Goal: Task Accomplishment & Management: Complete application form

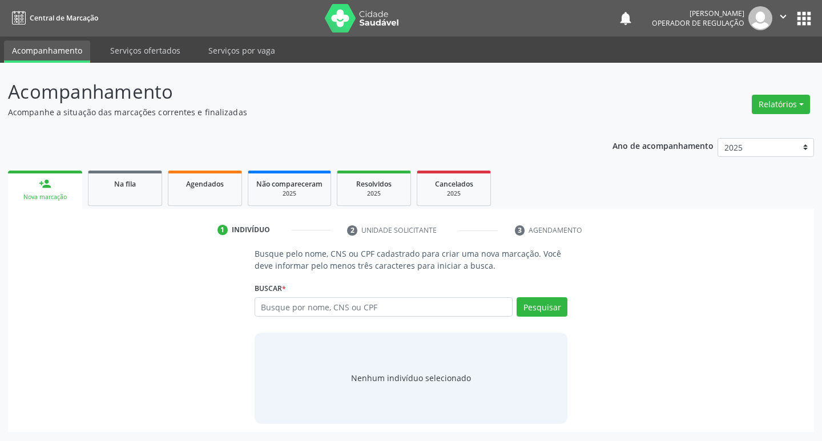
click at [328, 313] on input "text" at bounding box center [384, 306] width 259 height 19
type input "708704166460394"
click at [534, 310] on button "Pesquisar" at bounding box center [542, 306] width 51 height 19
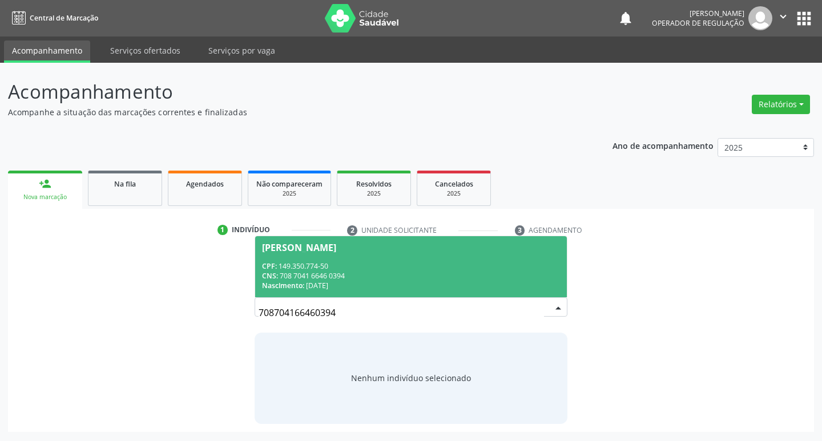
click at [310, 248] on div "[PERSON_NAME]" at bounding box center [299, 247] width 74 height 9
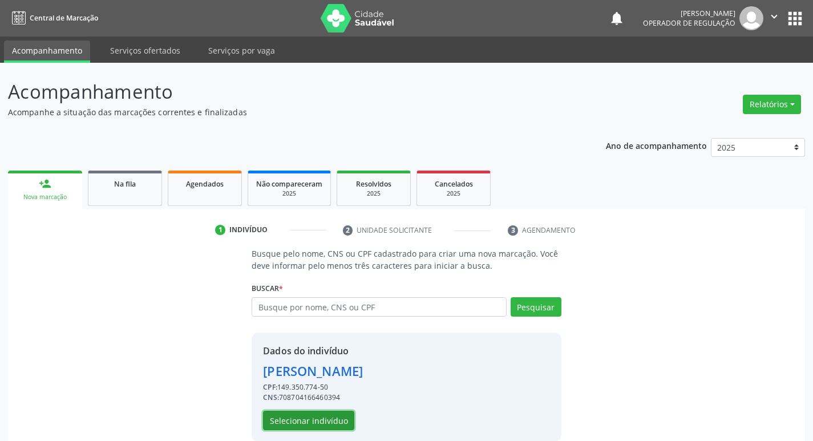
click at [321, 423] on button "Selecionar indivíduo" at bounding box center [308, 420] width 91 height 19
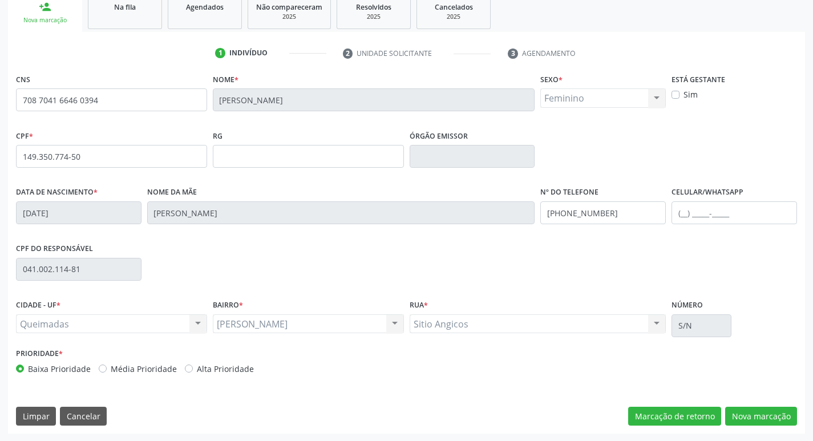
scroll to position [177, 0]
click at [747, 414] on button "Nova marcação" at bounding box center [761, 415] width 72 height 19
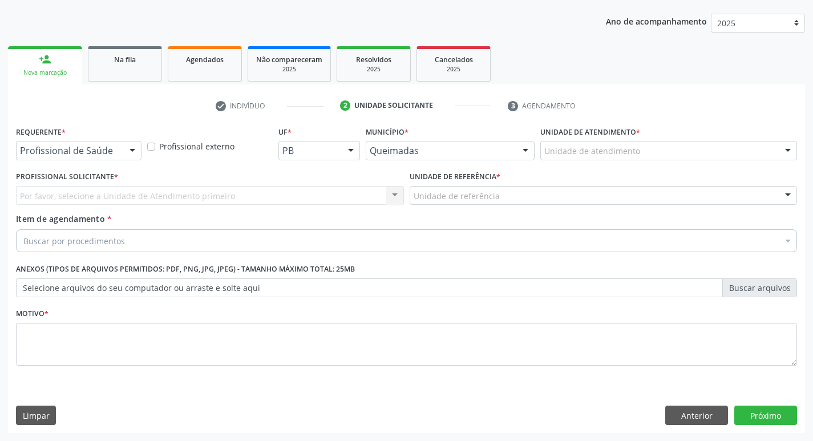
scroll to position [124, 0]
click at [132, 146] on div at bounding box center [132, 151] width 17 height 19
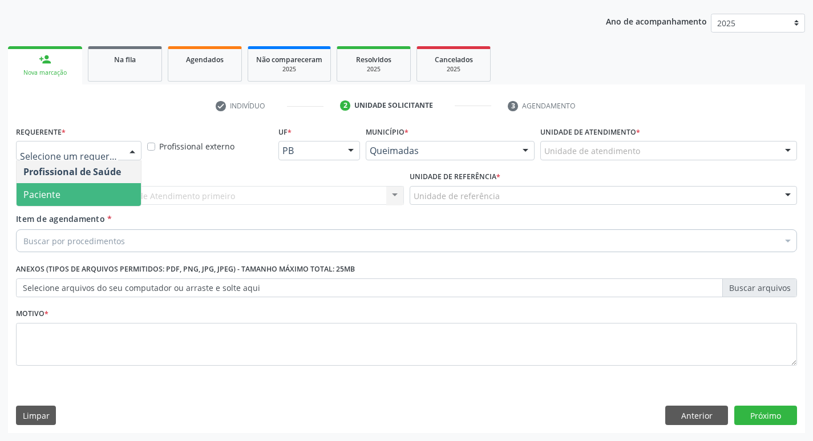
click at [130, 203] on span "Paciente" at bounding box center [79, 194] width 124 height 23
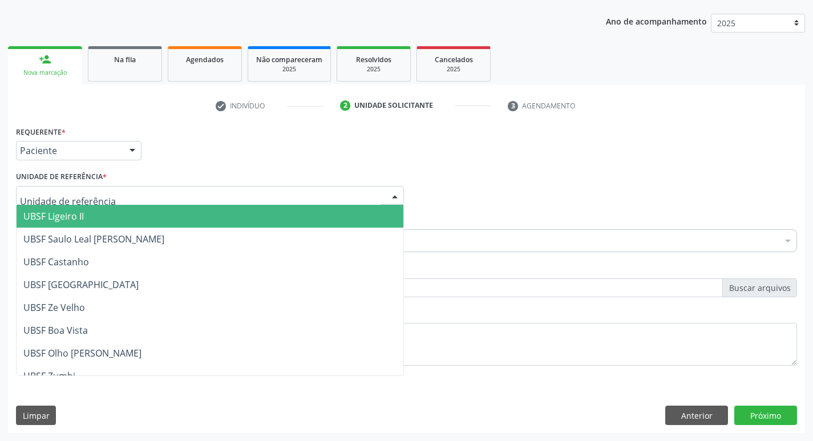
click at [88, 187] on div at bounding box center [210, 195] width 388 height 19
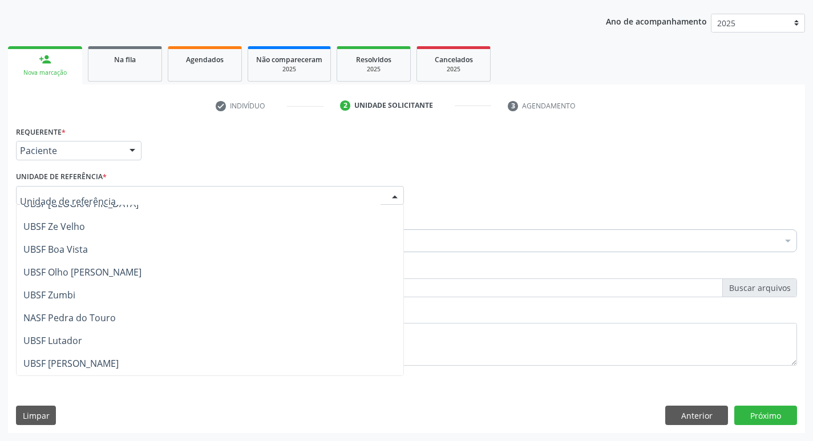
scroll to position [114, 0]
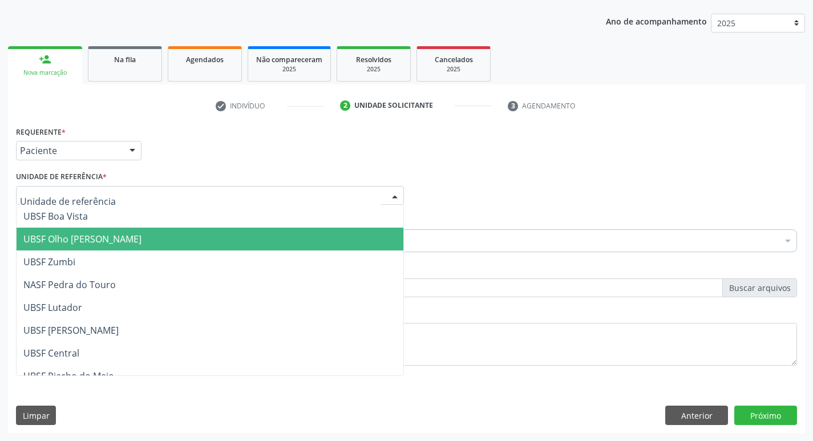
click at [109, 237] on span "UBSF Olho [PERSON_NAME]" at bounding box center [82, 239] width 118 height 13
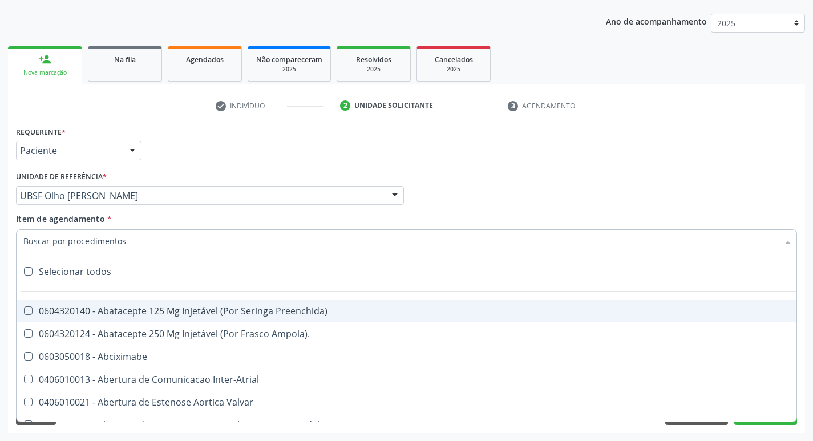
click at [51, 241] on input "Item de agendamento *" at bounding box center [400, 240] width 755 height 23
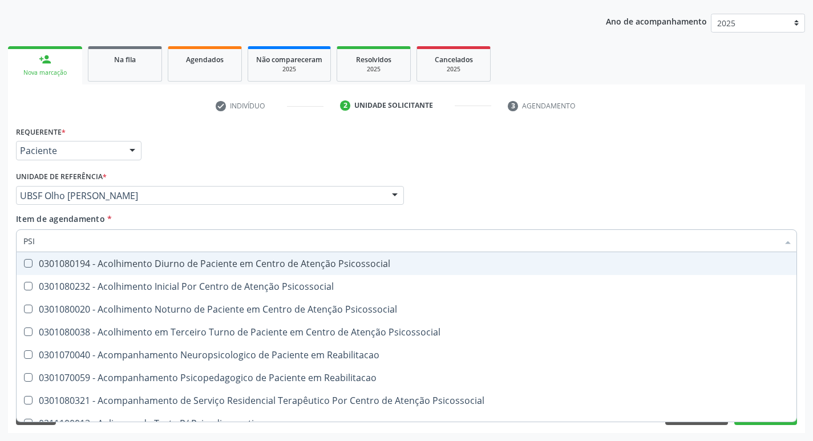
type input "PSIQ"
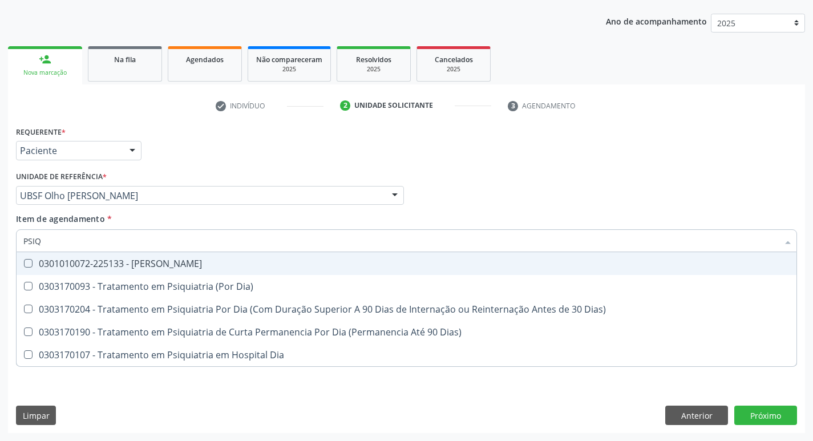
click at [32, 266] on Psiquiatra at bounding box center [28, 263] width 9 height 9
click at [24, 266] on Psiquiatra "checkbox" at bounding box center [20, 263] width 7 height 7
checkbox Psiquiatra "true"
click at [540, 212] on div "Profissional Solicitante Por favor, selecione a Unidade de Atendimento primeiro…" at bounding box center [406, 190] width 787 height 45
checkbox Dia\) "true"
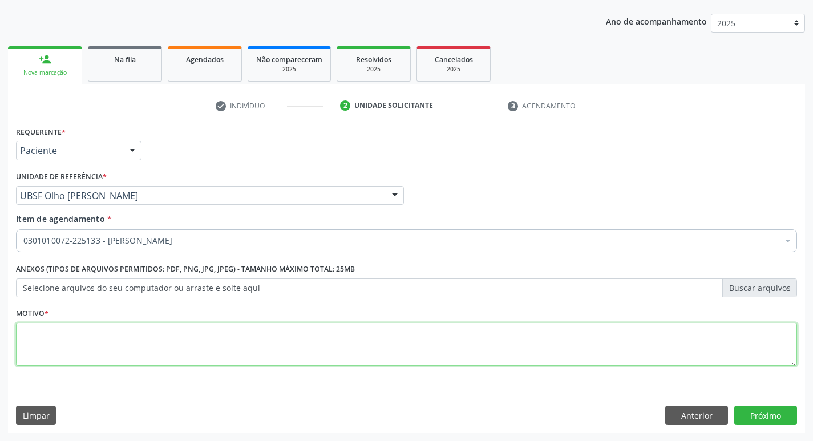
click at [43, 343] on textarea at bounding box center [406, 344] width 781 height 43
click at [44, 345] on textarea at bounding box center [406, 344] width 781 height 43
type textarea "AVALIACAO"
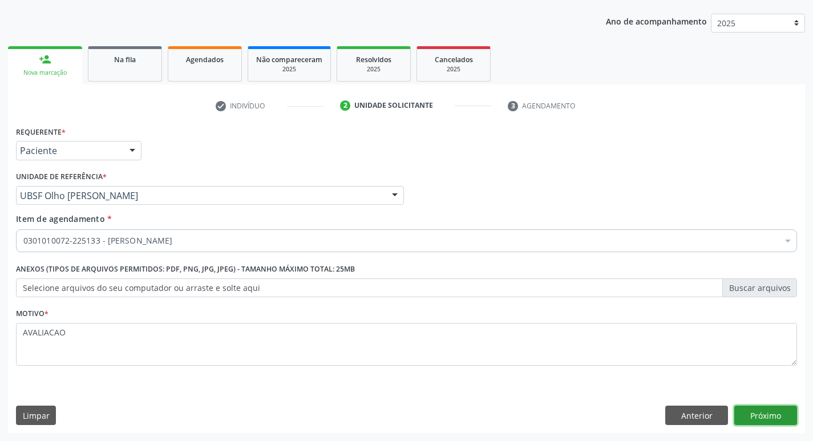
click at [774, 417] on button "Próximo" at bounding box center [766, 415] width 63 height 19
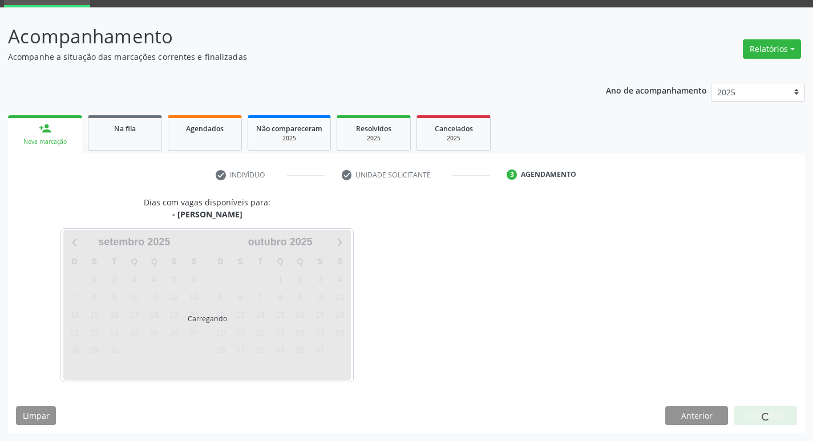
scroll to position [55, 0]
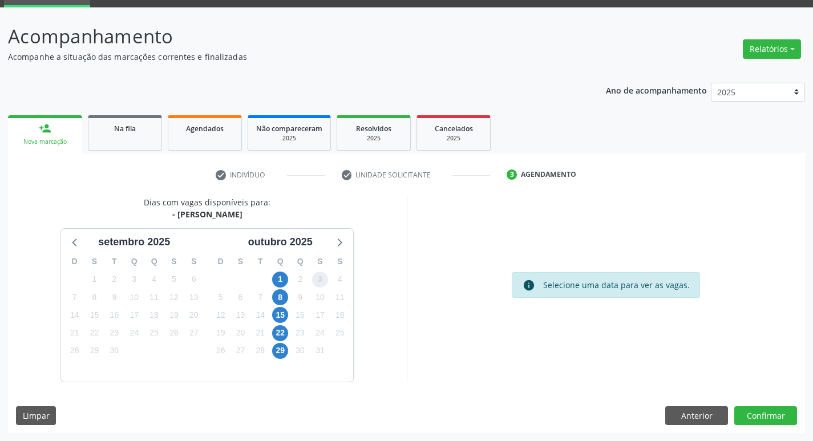
click at [314, 281] on span "3" at bounding box center [320, 280] width 16 height 16
click at [773, 417] on button "Confirmar" at bounding box center [766, 415] width 63 height 19
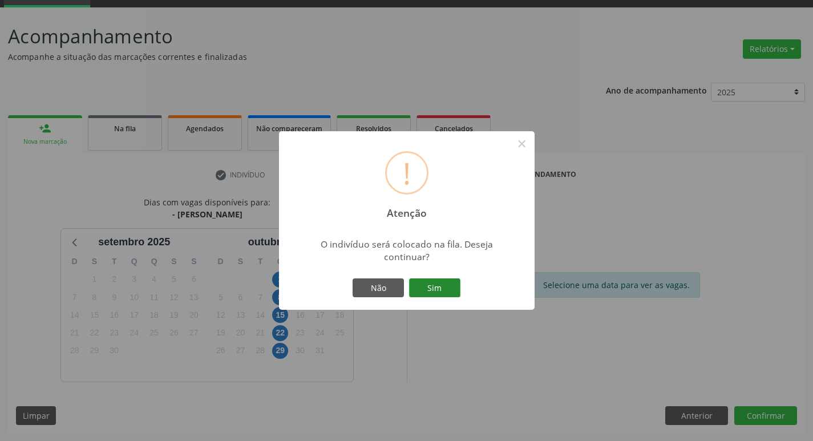
click at [446, 285] on button "Sim" at bounding box center [434, 288] width 51 height 19
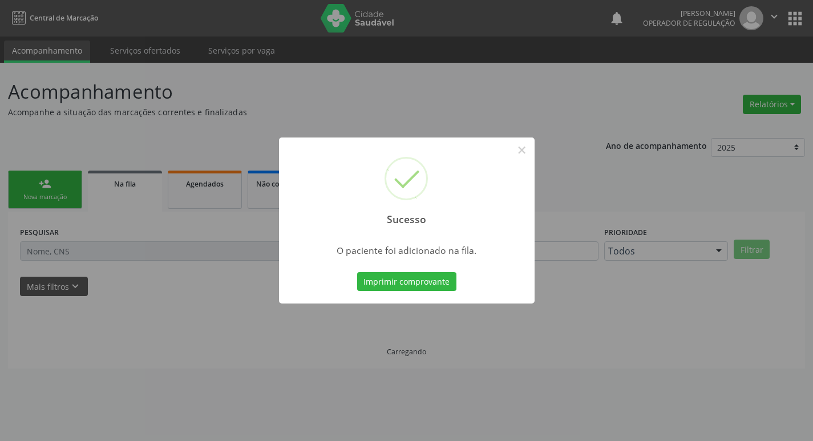
scroll to position [0, 0]
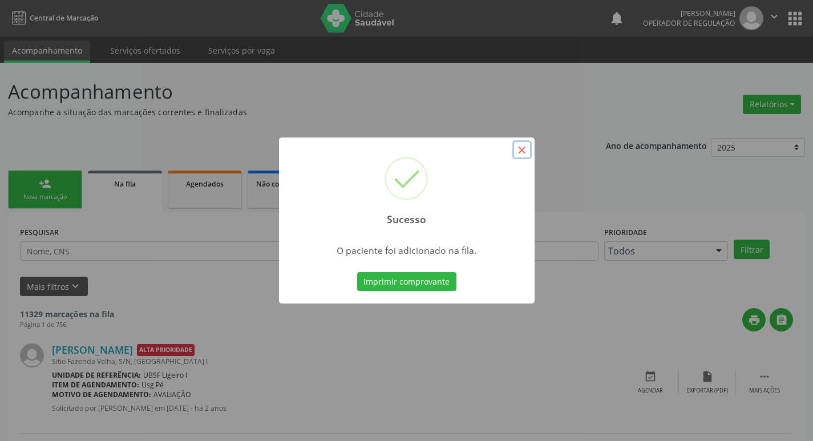
click at [521, 144] on button "×" at bounding box center [522, 149] width 19 height 19
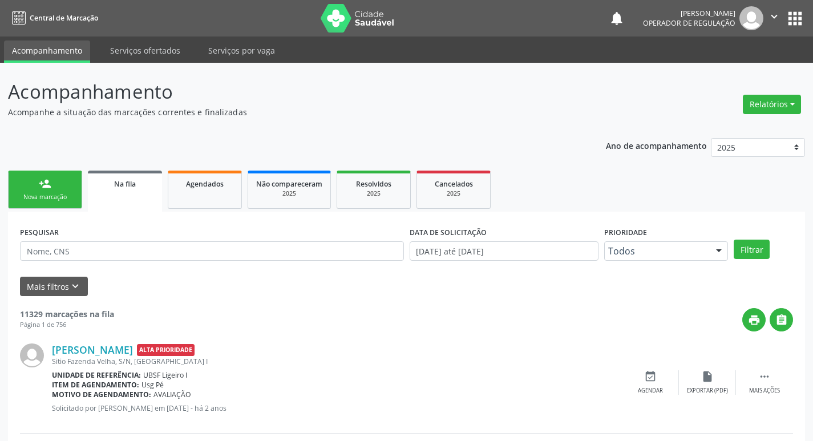
click at [40, 197] on div "Nova marcação" at bounding box center [45, 197] width 57 height 9
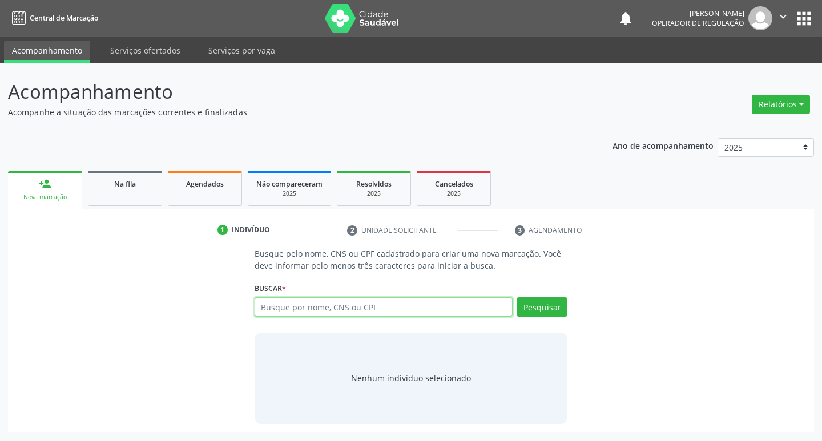
click at [300, 310] on input "text" at bounding box center [384, 306] width 259 height 19
type input "708007832376929"
click at [535, 313] on button "Pesquisar" at bounding box center [542, 306] width 51 height 19
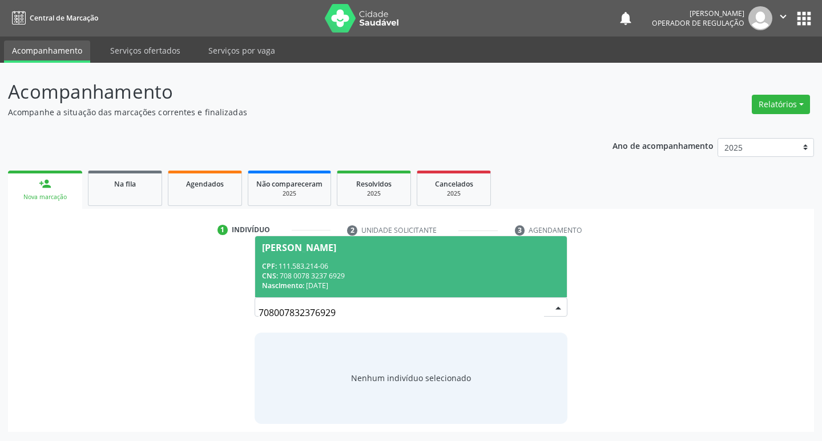
click at [336, 251] on div "[PERSON_NAME]" at bounding box center [299, 247] width 74 height 9
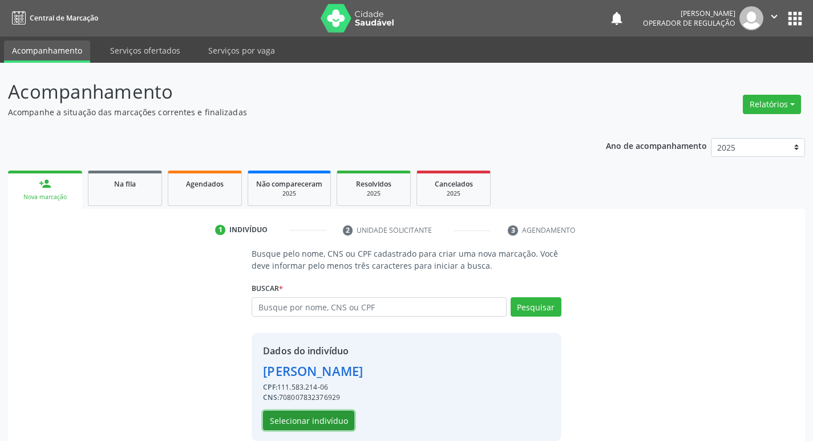
click at [323, 422] on button "Selecionar indivíduo" at bounding box center [308, 420] width 91 height 19
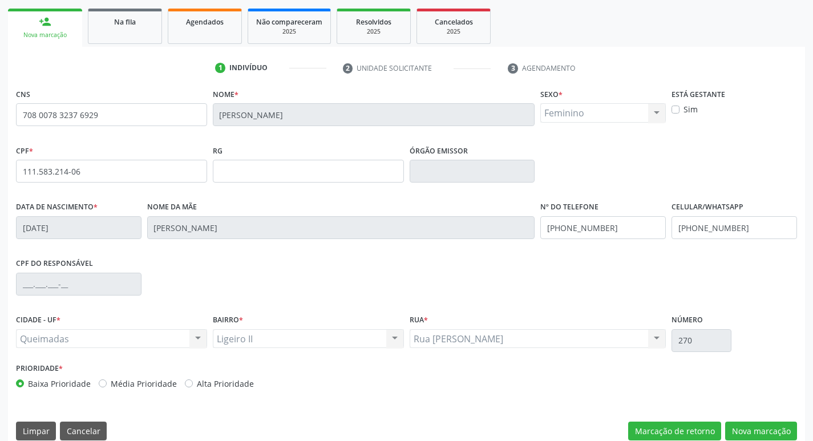
scroll to position [177, 0]
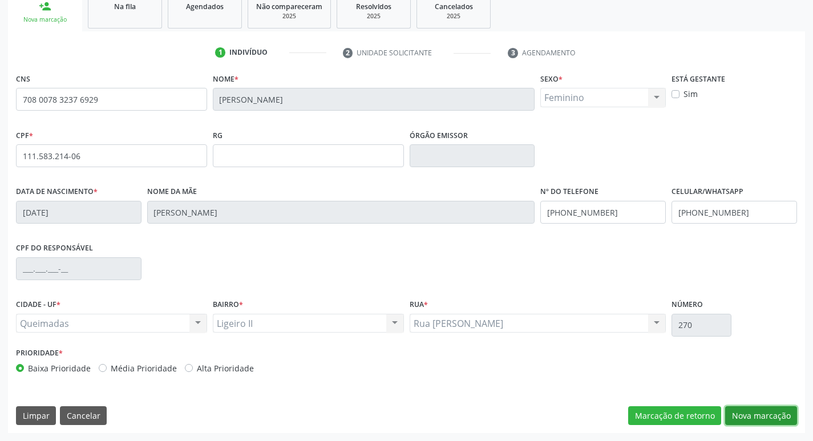
click at [747, 409] on button "Nova marcação" at bounding box center [761, 415] width 72 height 19
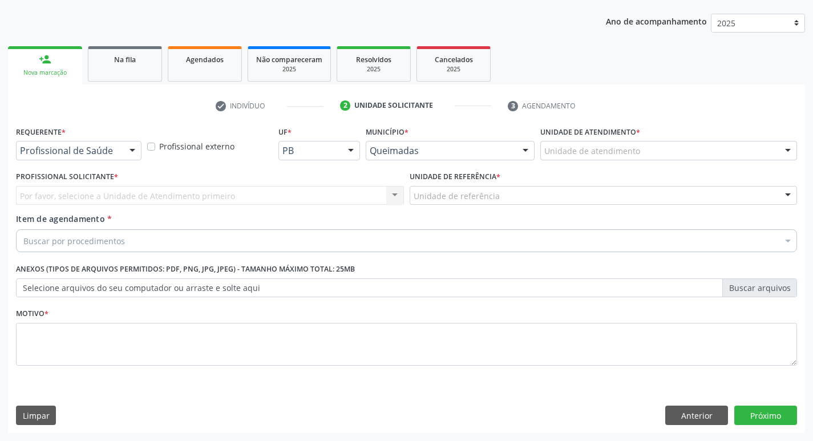
scroll to position [124, 0]
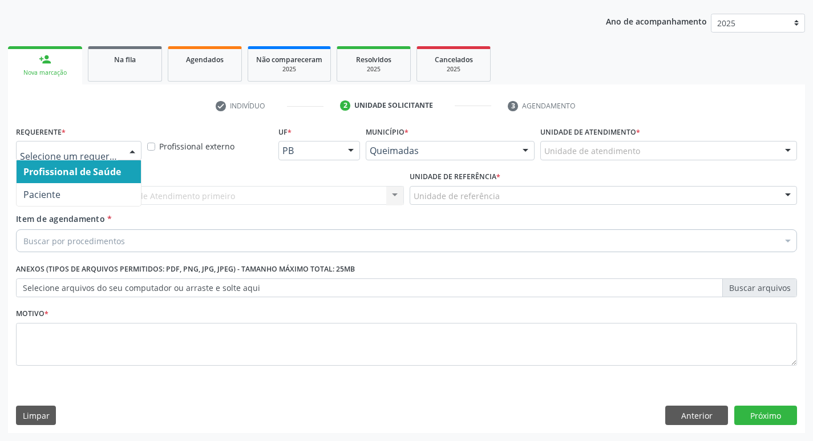
click at [132, 150] on div at bounding box center [132, 151] width 17 height 19
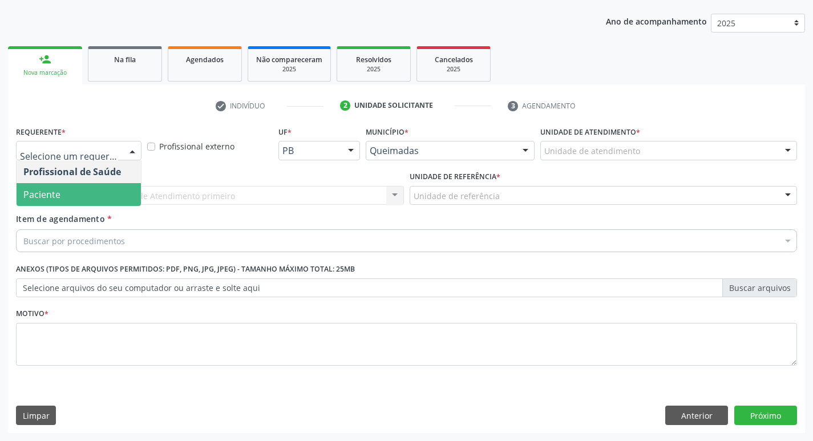
click at [101, 187] on span "Paciente" at bounding box center [79, 194] width 124 height 23
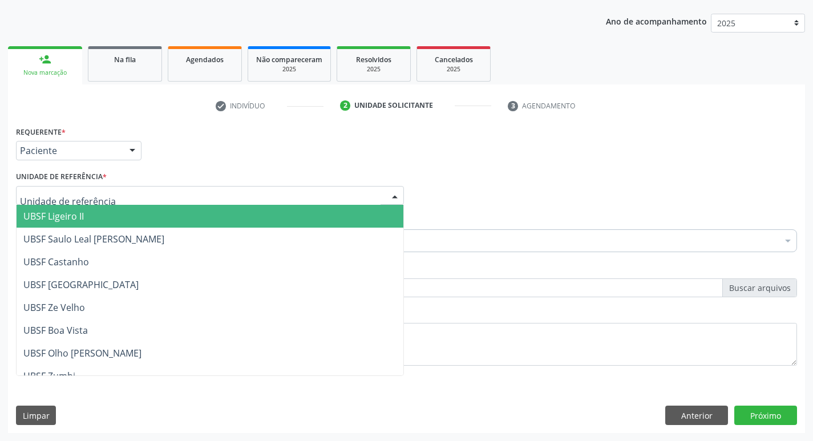
click at [101, 187] on div at bounding box center [210, 195] width 388 height 19
click at [89, 212] on span "UBSF Ligeiro II" at bounding box center [210, 216] width 387 height 23
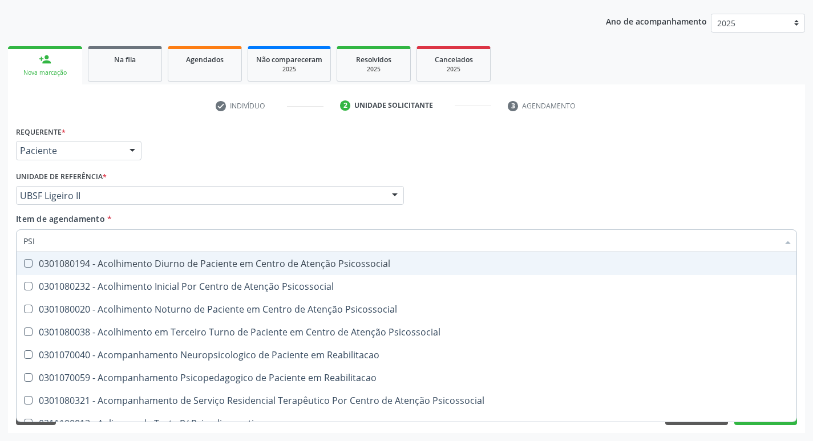
type input "PSIQ"
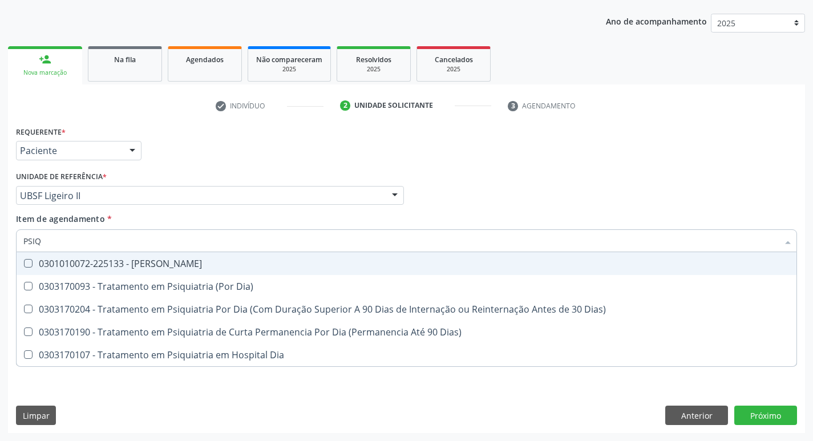
click at [28, 265] on Psiquiatra at bounding box center [28, 263] width 9 height 9
click at [24, 265] on Psiquiatra "checkbox" at bounding box center [20, 263] width 7 height 7
checkbox Psiquiatra "true"
click at [471, 212] on div "Profissional Solicitante Por favor, selecione a Unidade de Atendimento primeiro…" at bounding box center [406, 190] width 787 height 45
checkbox Dia\) "true"
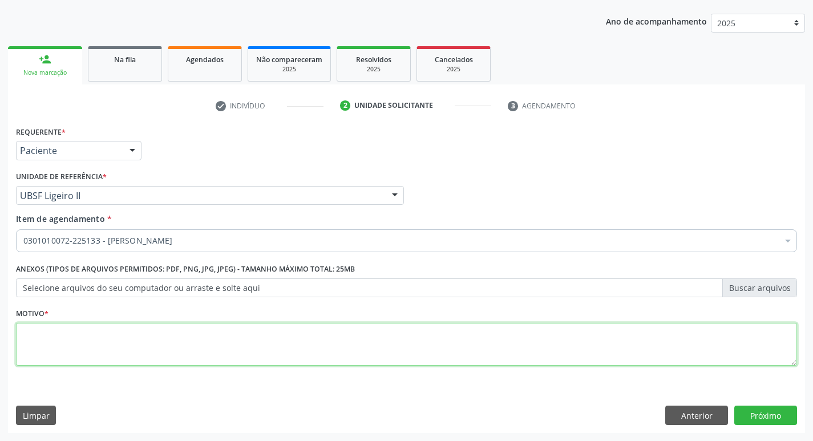
click at [42, 328] on textarea at bounding box center [406, 344] width 781 height 43
type textarea "AVALIACAO"
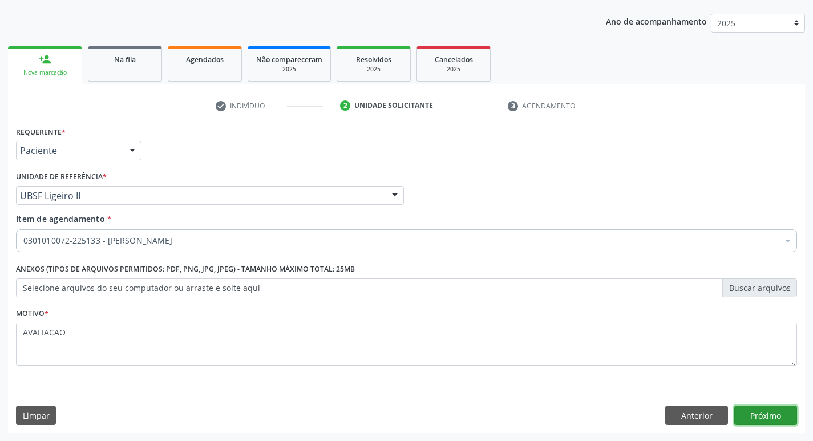
click at [773, 421] on button "Próximo" at bounding box center [766, 415] width 63 height 19
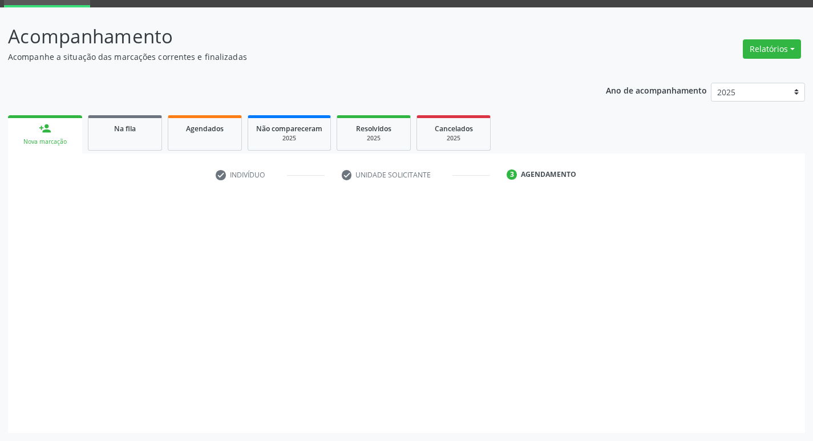
scroll to position [55, 0]
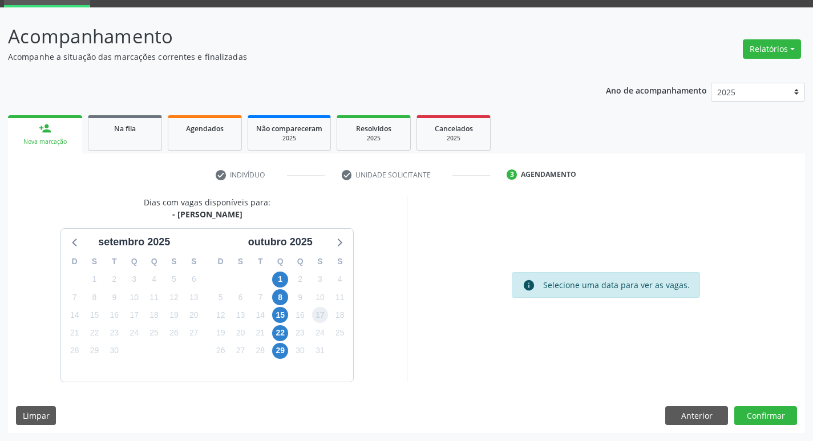
click at [323, 313] on span "17" at bounding box center [320, 315] width 16 height 16
click at [744, 409] on button "Confirmar" at bounding box center [766, 415] width 63 height 19
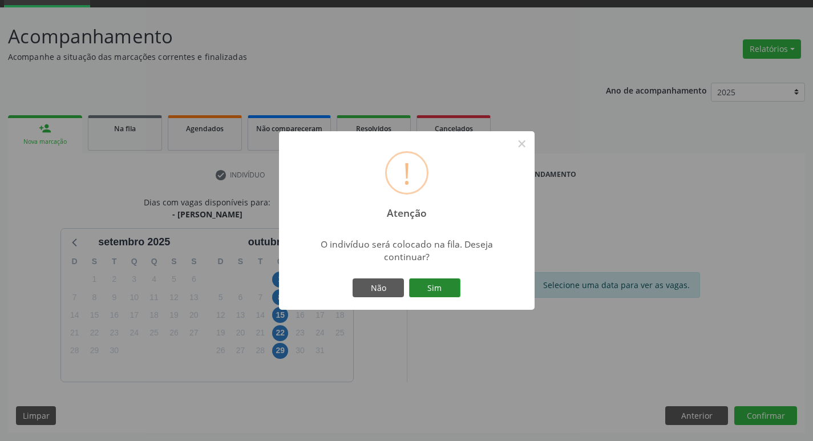
click at [421, 293] on button "Sim" at bounding box center [434, 288] width 51 height 19
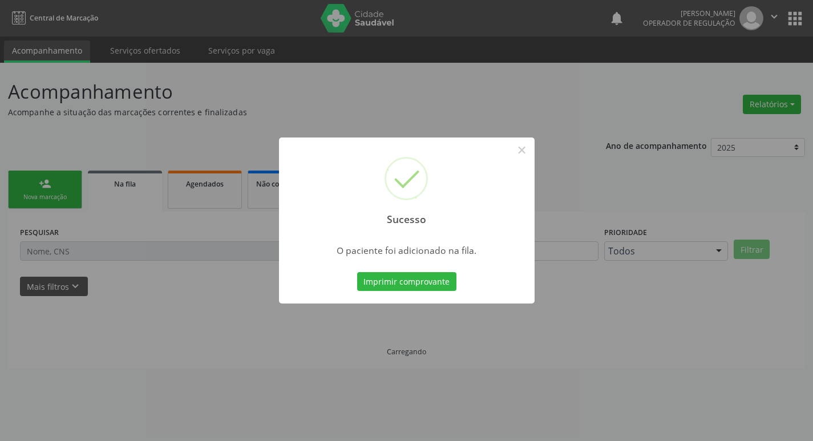
scroll to position [0, 0]
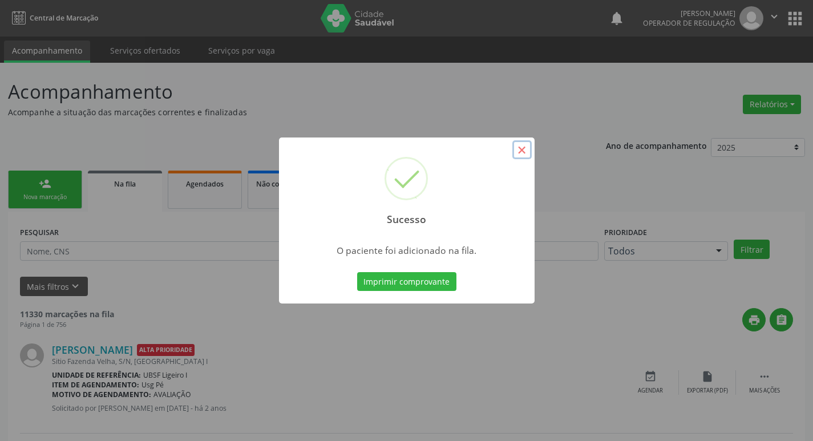
click at [519, 149] on button "×" at bounding box center [522, 149] width 19 height 19
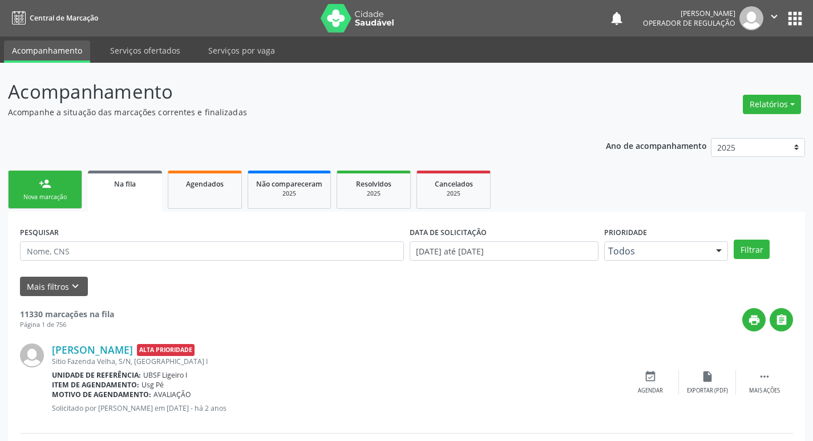
click at [63, 193] on div "Nova marcação" at bounding box center [45, 197] width 57 height 9
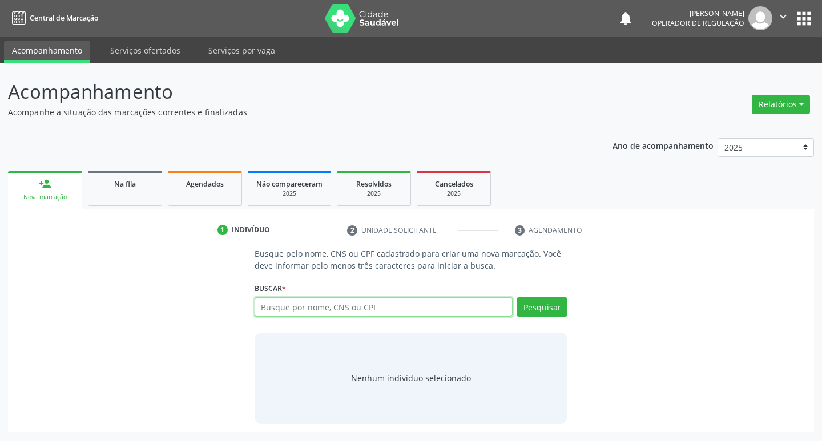
click at [282, 305] on input "text" at bounding box center [384, 306] width 259 height 19
type input "706506392277993"
click at [528, 312] on button "Pesquisar" at bounding box center [542, 306] width 51 height 19
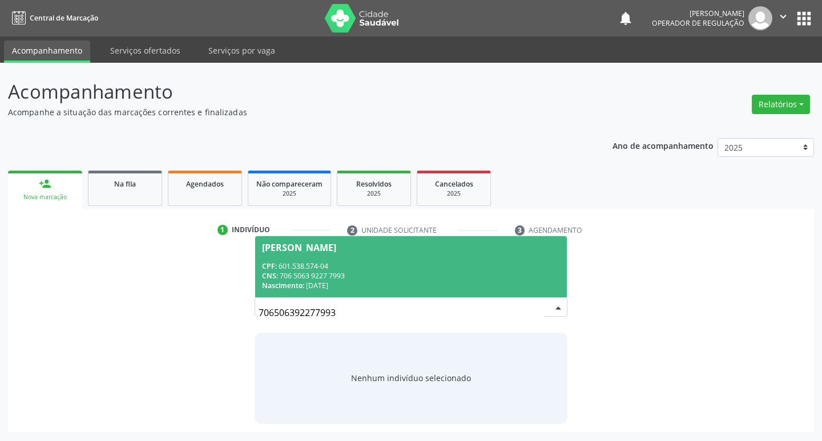
click at [354, 250] on div "[PERSON_NAME]" at bounding box center [411, 247] width 298 height 9
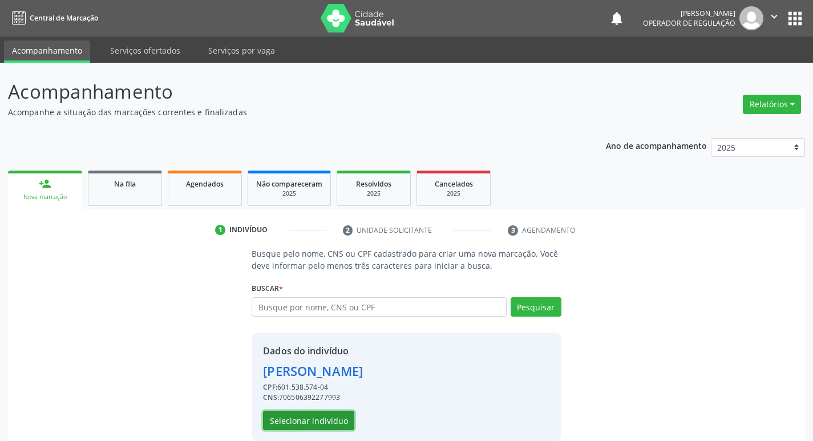
click at [314, 417] on button "Selecionar indivíduo" at bounding box center [308, 420] width 91 height 19
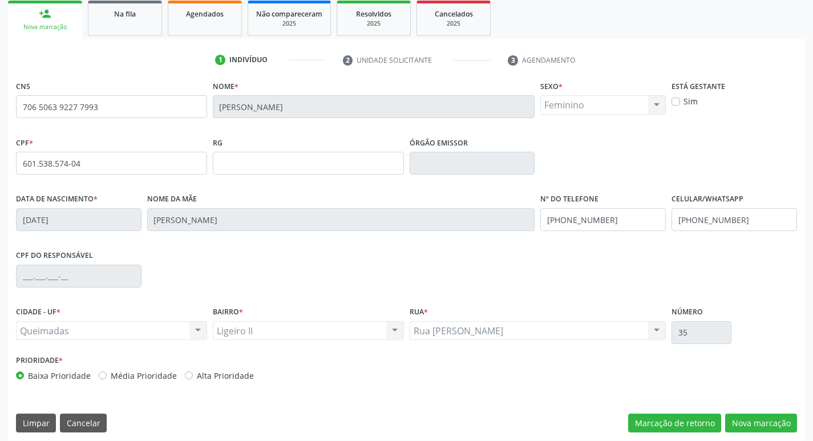
scroll to position [177, 0]
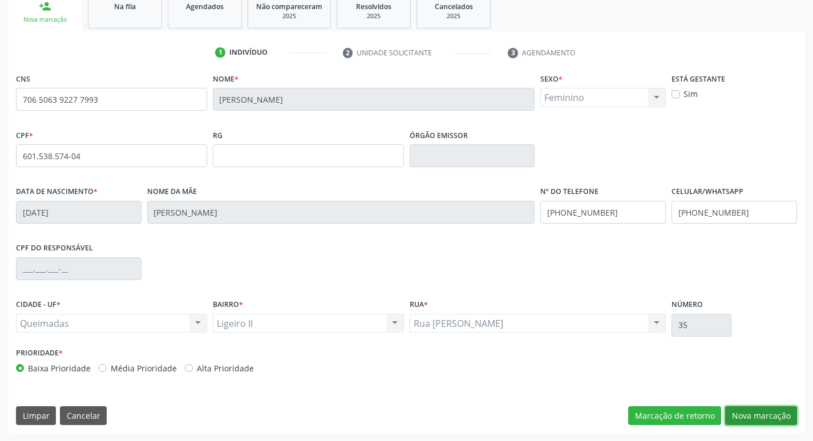
click at [772, 411] on button "Nova marcação" at bounding box center [761, 415] width 72 height 19
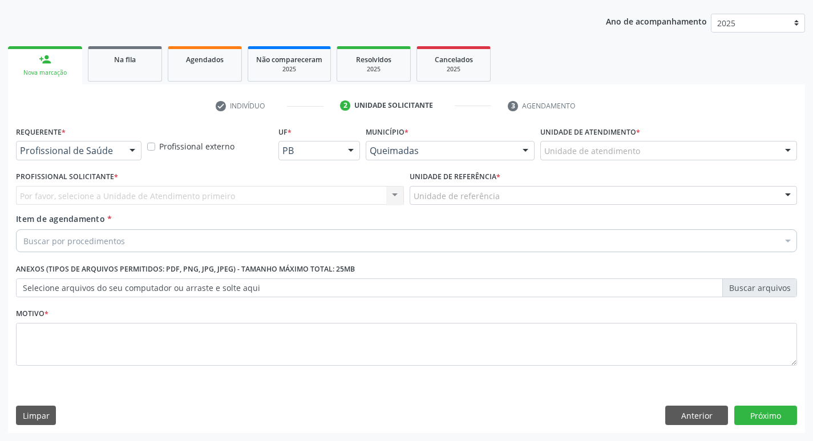
scroll to position [124, 0]
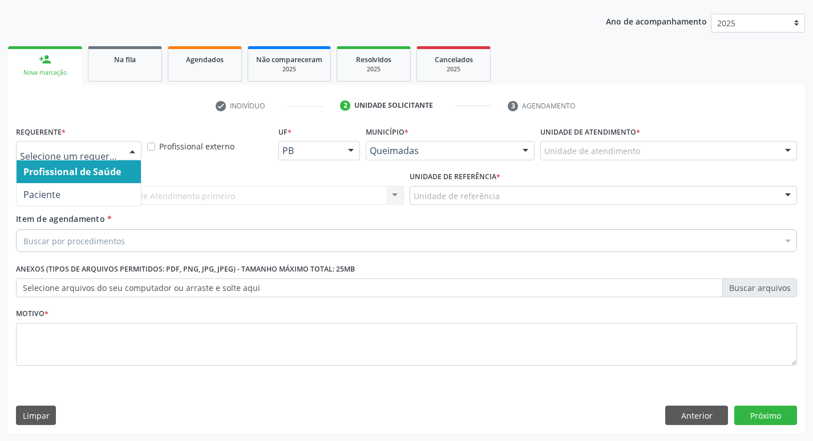
click at [130, 147] on div at bounding box center [132, 151] width 17 height 19
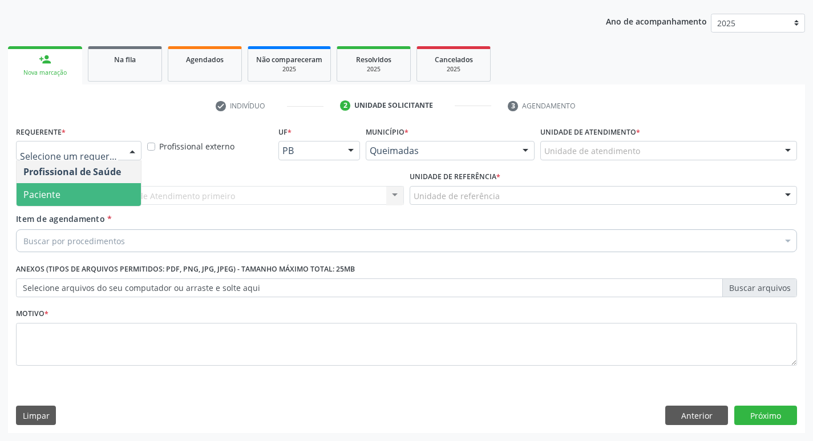
click at [106, 199] on span "Paciente" at bounding box center [79, 194] width 124 height 23
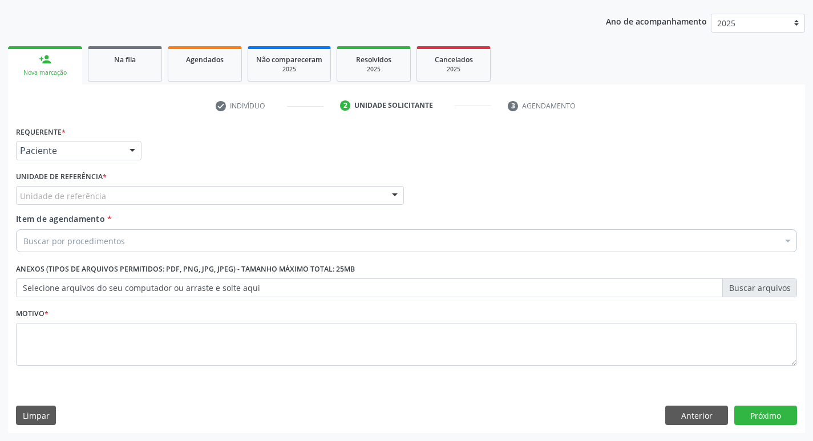
click at [104, 196] on div "Unidade de referência" at bounding box center [210, 195] width 388 height 19
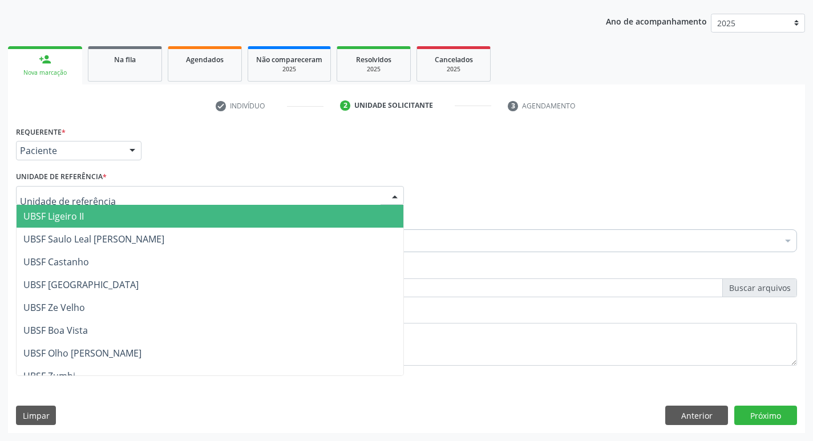
click at [100, 209] on span "UBSF Ligeiro II" at bounding box center [210, 216] width 387 height 23
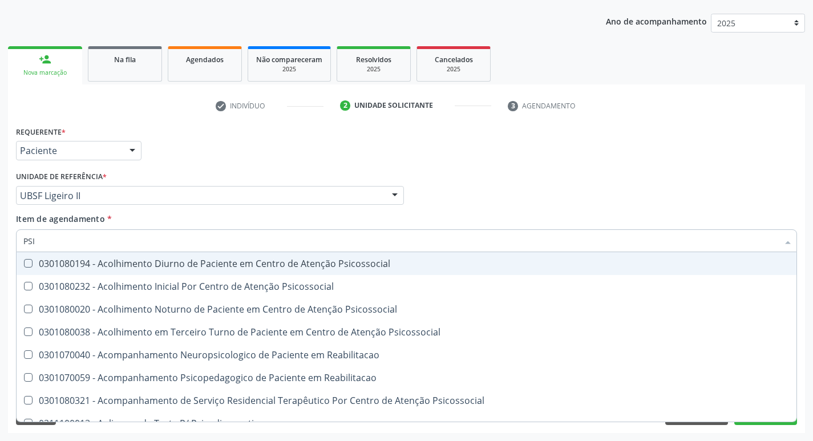
type input "PSIQ"
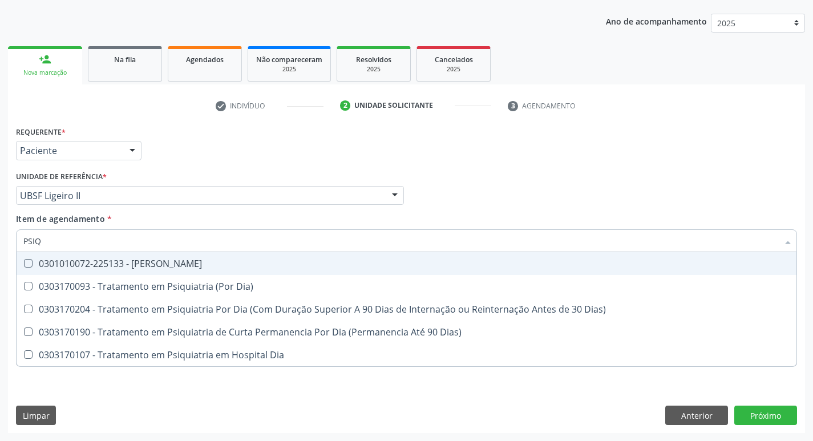
click at [27, 264] on Psiquiatra at bounding box center [28, 263] width 9 height 9
click at [24, 264] on Psiquiatra "checkbox" at bounding box center [20, 263] width 7 height 7
checkbox Psiquiatra "true"
click at [518, 214] on div "Item de agendamento * PSIQ Desfazer seleção 0301010072-225133 - Médico Psiquiat…" at bounding box center [406, 231] width 781 height 36
checkbox Dia\) "true"
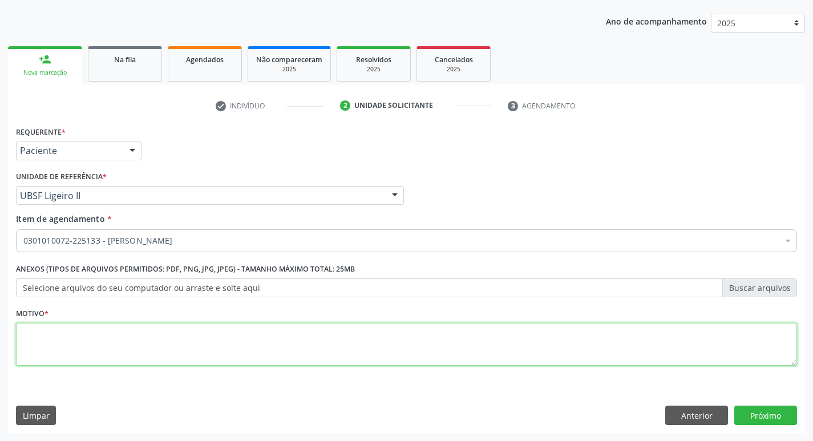
click at [37, 340] on textarea at bounding box center [406, 344] width 781 height 43
type textarea "AVALIACAO"
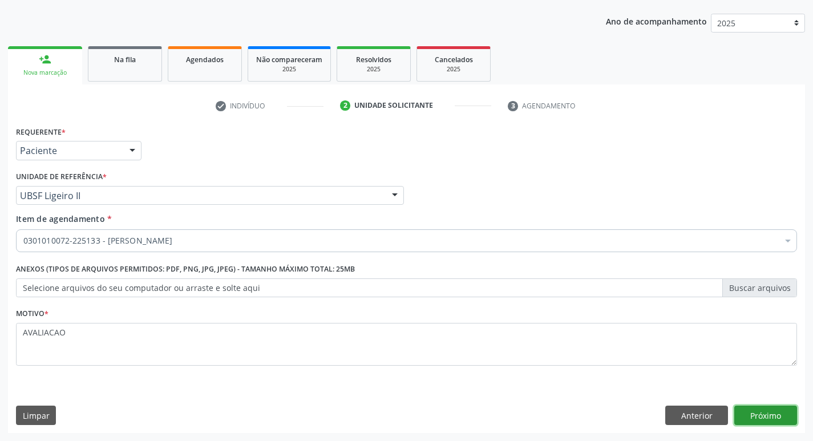
click at [764, 418] on button "Próximo" at bounding box center [766, 415] width 63 height 19
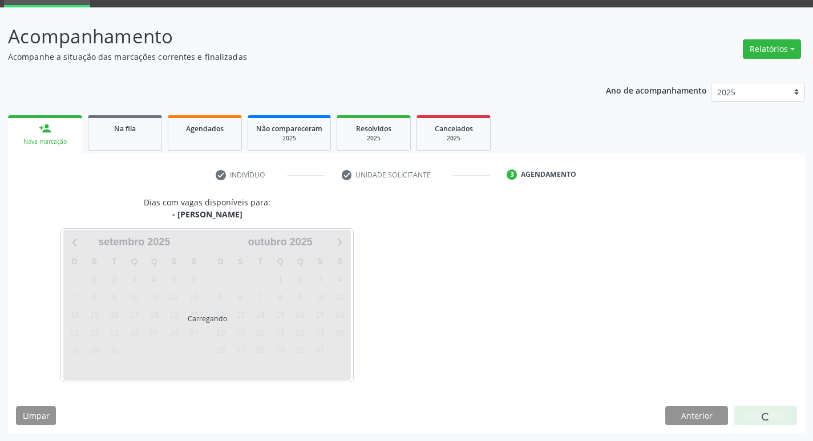
scroll to position [55, 0]
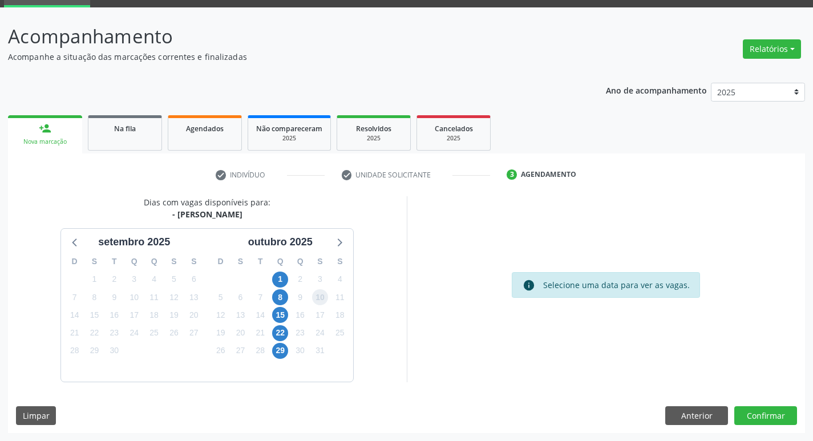
click at [324, 300] on span "10" at bounding box center [320, 297] width 16 height 16
click at [761, 415] on button "Confirmar" at bounding box center [766, 415] width 63 height 19
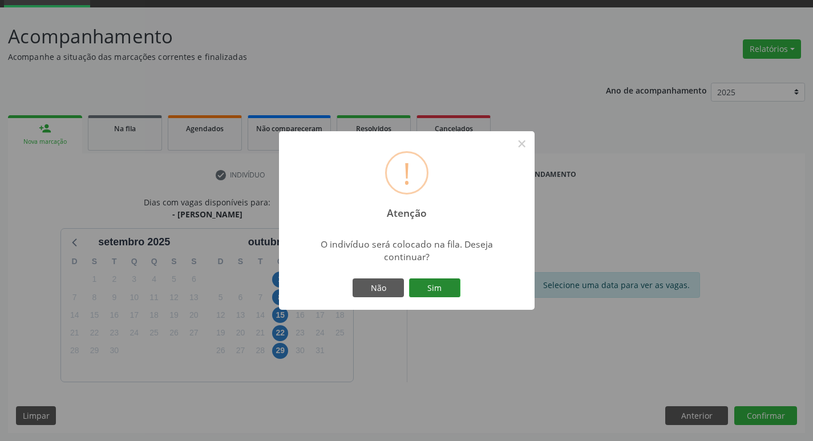
click at [455, 292] on button "Sim" at bounding box center [434, 288] width 51 height 19
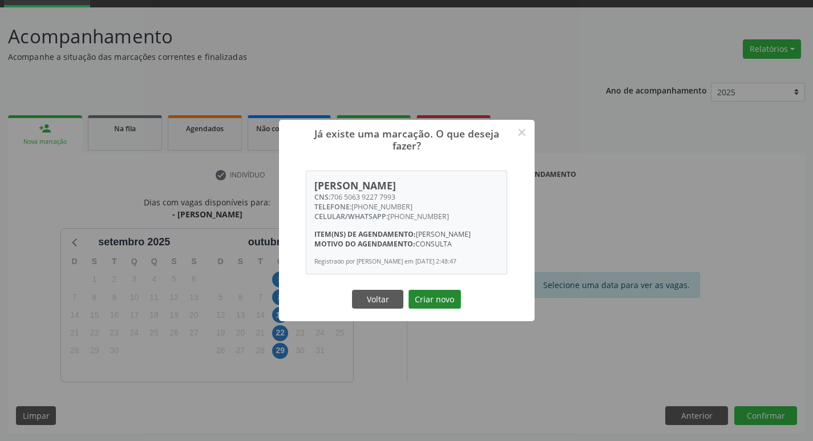
click at [444, 302] on button "Criar novo" at bounding box center [435, 299] width 53 height 19
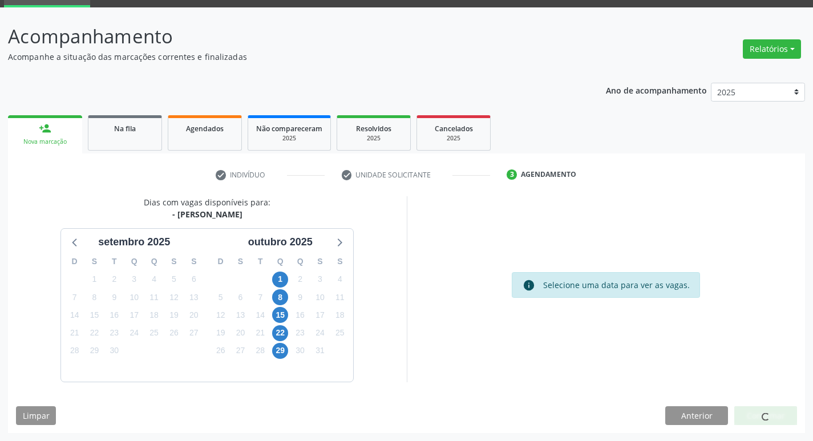
scroll to position [0, 0]
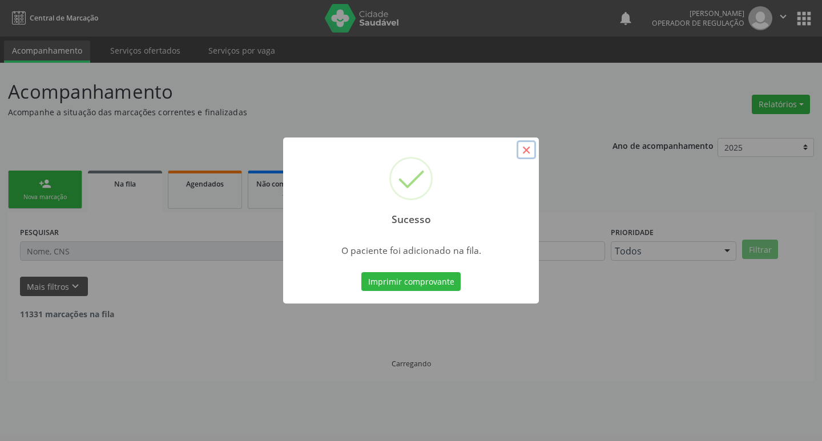
click at [526, 155] on button "×" at bounding box center [526, 149] width 19 height 19
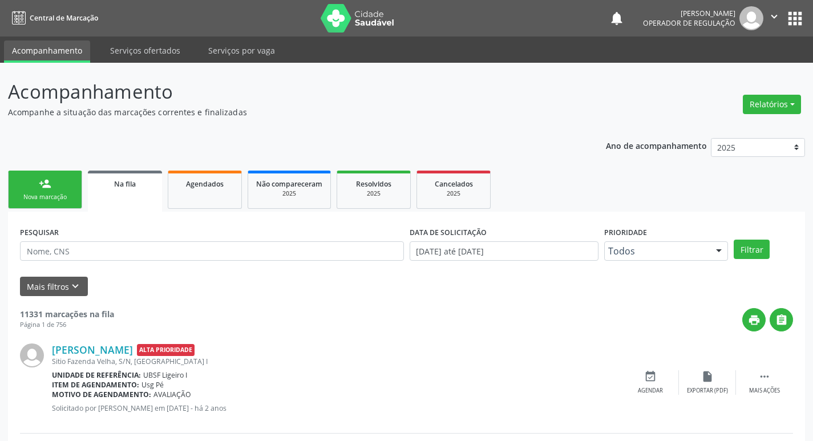
click at [38, 191] on link "person_add Nova marcação" at bounding box center [45, 190] width 74 height 38
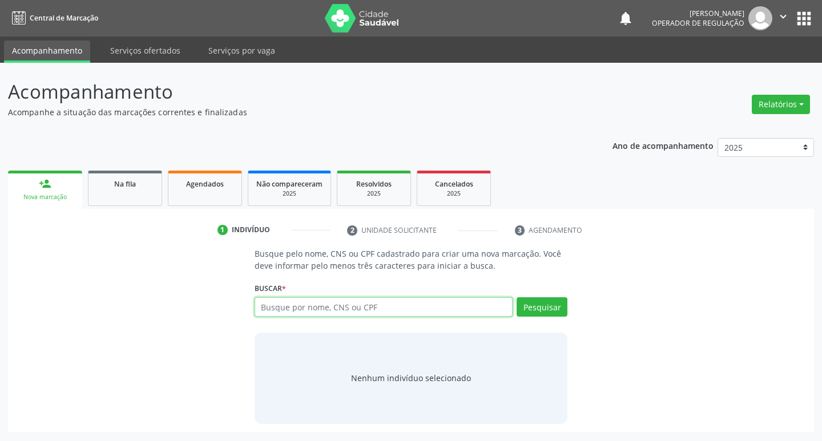
click at [294, 310] on input "text" at bounding box center [384, 306] width 259 height 19
type input "704800052803244"
click at [550, 304] on button "Pesquisar" at bounding box center [542, 306] width 51 height 19
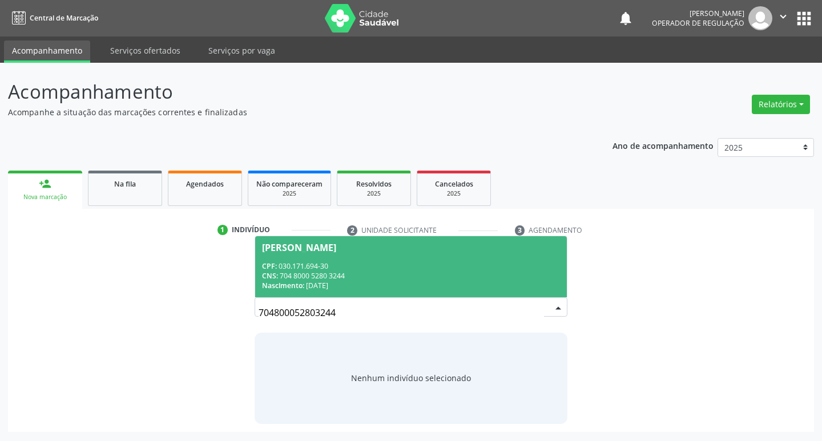
click at [305, 244] on div "[PERSON_NAME]" at bounding box center [299, 247] width 74 height 9
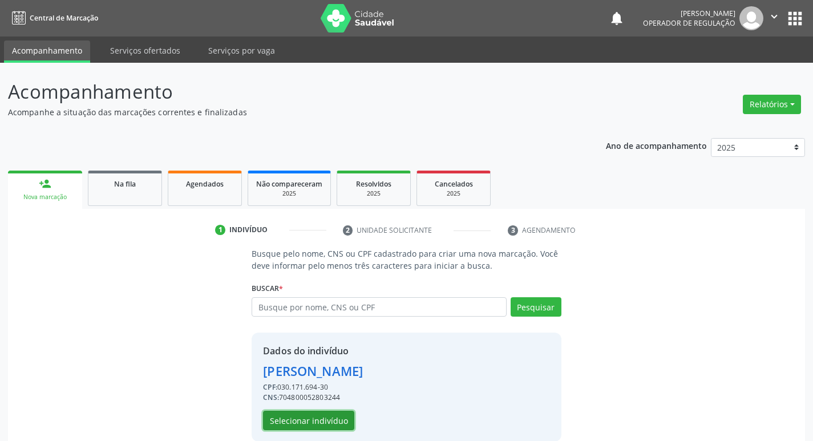
click at [330, 418] on button "Selecionar indivíduo" at bounding box center [308, 420] width 91 height 19
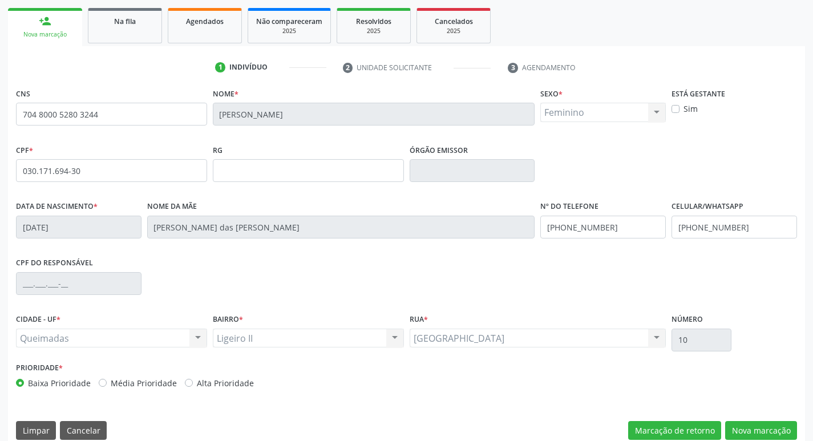
scroll to position [177, 0]
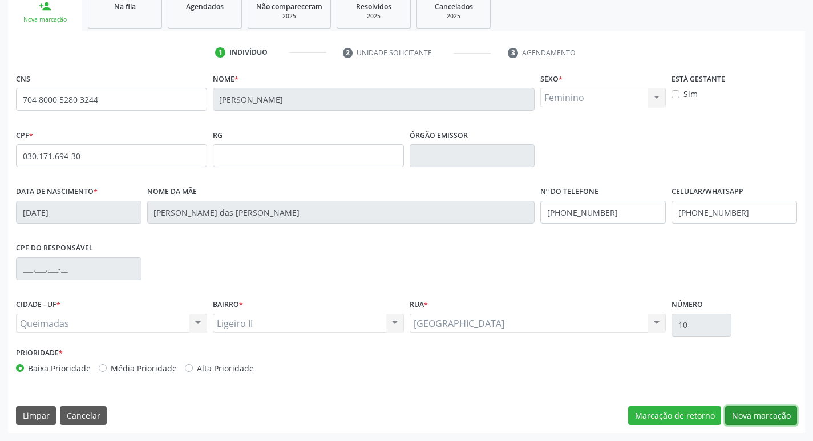
click at [749, 422] on button "Nova marcação" at bounding box center [761, 415] width 72 height 19
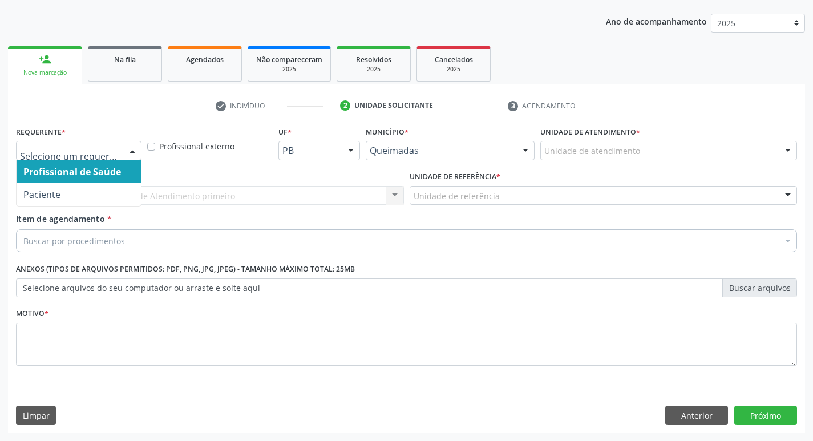
click at [130, 153] on div at bounding box center [132, 151] width 17 height 19
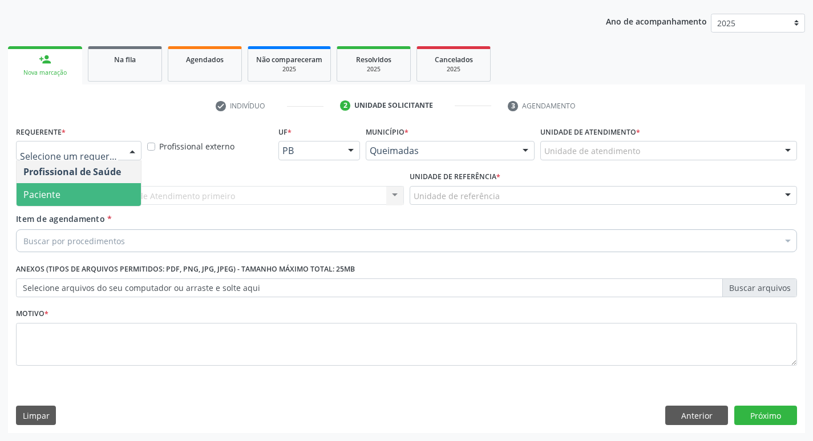
click at [91, 195] on span "Paciente" at bounding box center [79, 194] width 124 height 23
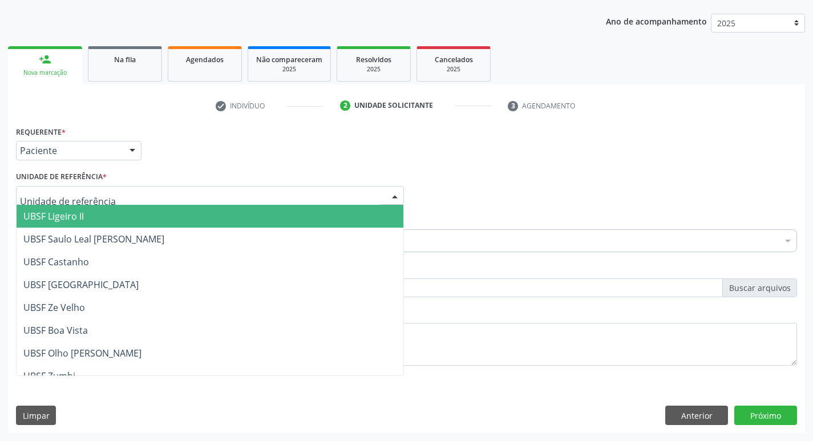
click at [87, 221] on span "UBSF Ligeiro II" at bounding box center [210, 216] width 387 height 23
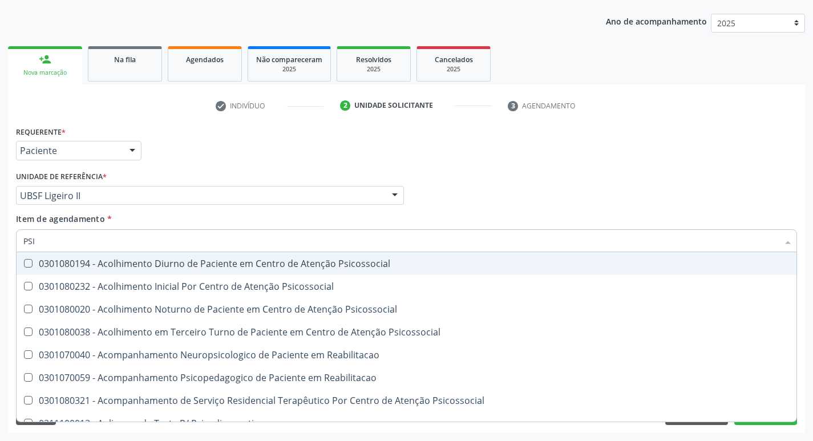
type input "PSIQ"
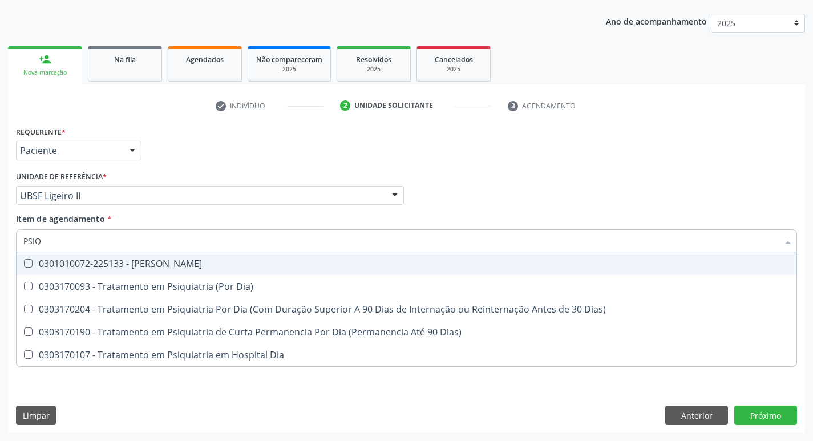
click at [26, 259] on span "0301010072-225133 - [PERSON_NAME]" at bounding box center [407, 263] width 780 height 23
checkbox Psiquiatra "true"
click at [467, 214] on div "Item de agendamento * PSIQ Desfazer seleção 0301010072-225133 - Médico Psiquiat…" at bounding box center [406, 231] width 781 height 36
checkbox Dia\) "true"
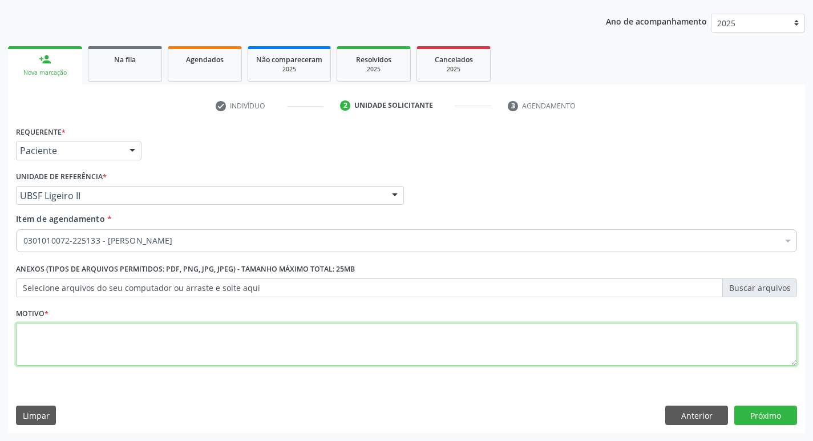
click at [39, 331] on textarea at bounding box center [406, 344] width 781 height 43
type textarea "V"
type textarea "AVALIACAO"
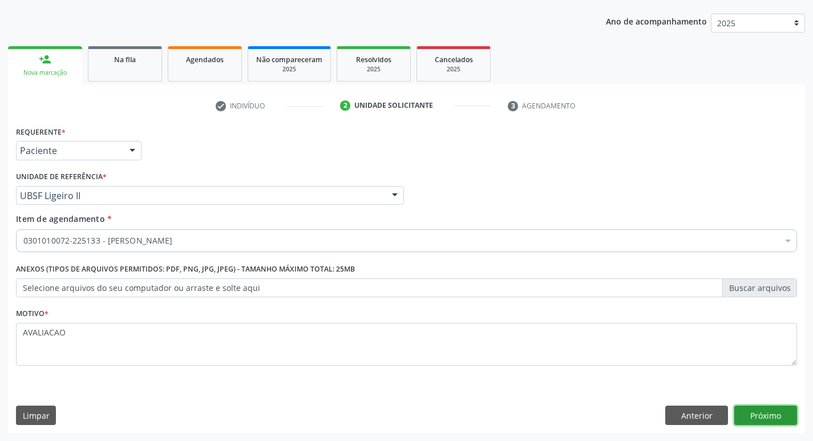
click at [770, 417] on button "Próximo" at bounding box center [766, 415] width 63 height 19
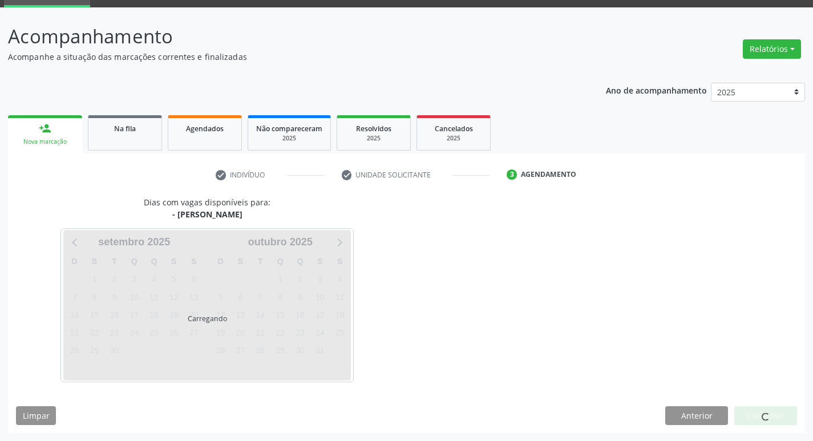
scroll to position [55, 0]
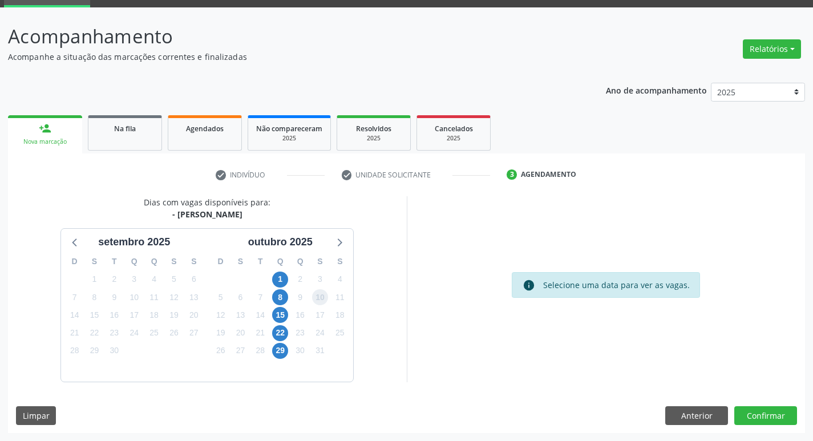
click at [322, 298] on span "10" at bounding box center [320, 297] width 16 height 16
click at [770, 414] on button "Confirmar" at bounding box center [766, 415] width 63 height 19
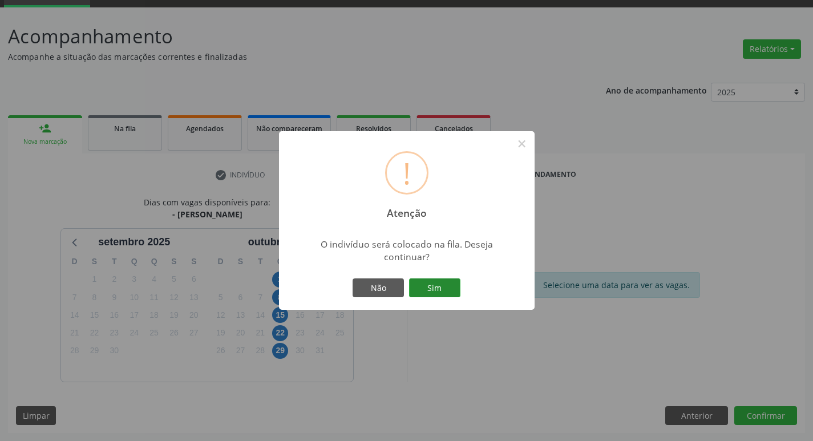
click at [434, 287] on button "Sim" at bounding box center [434, 288] width 51 height 19
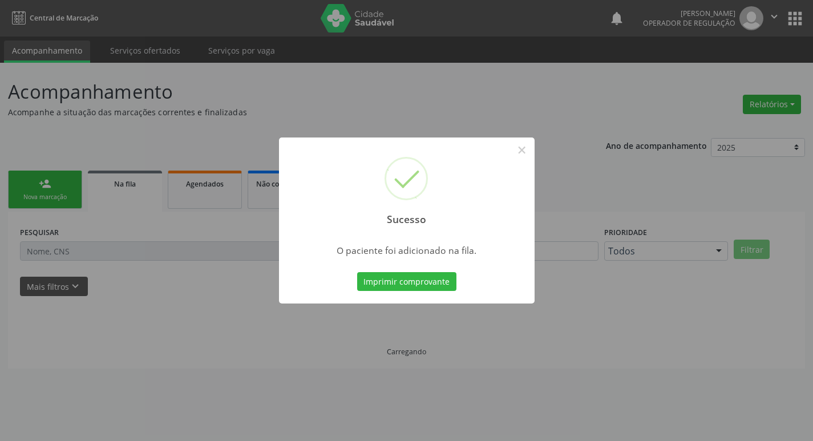
scroll to position [0, 0]
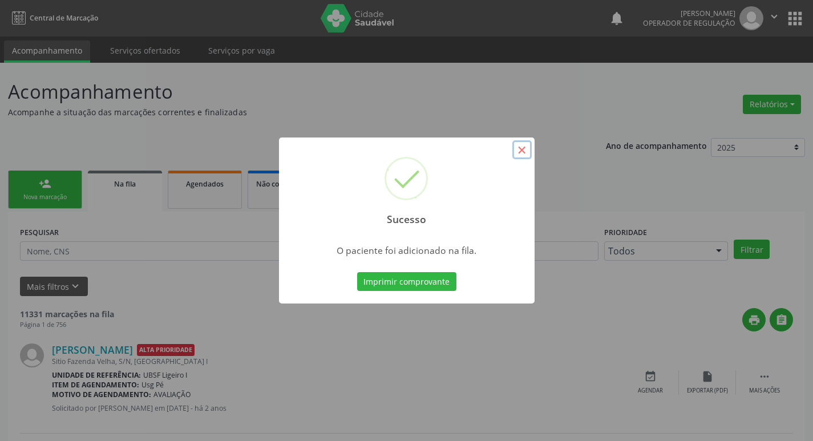
click at [525, 151] on button "×" at bounding box center [522, 149] width 19 height 19
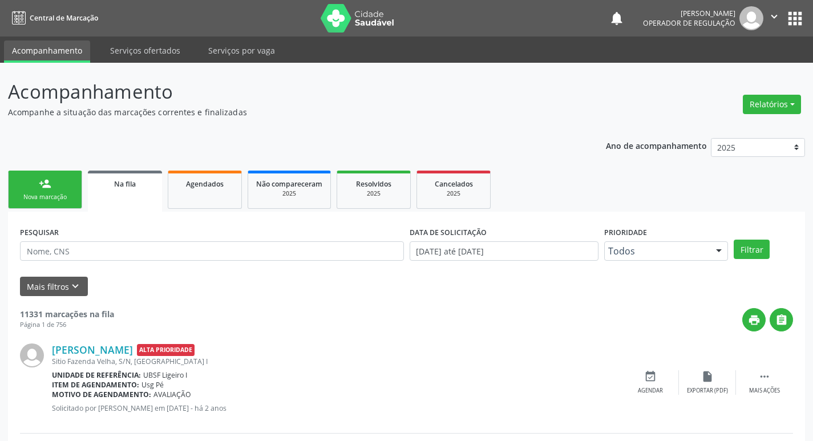
click at [59, 190] on link "person_add Nova marcação" at bounding box center [45, 190] width 74 height 38
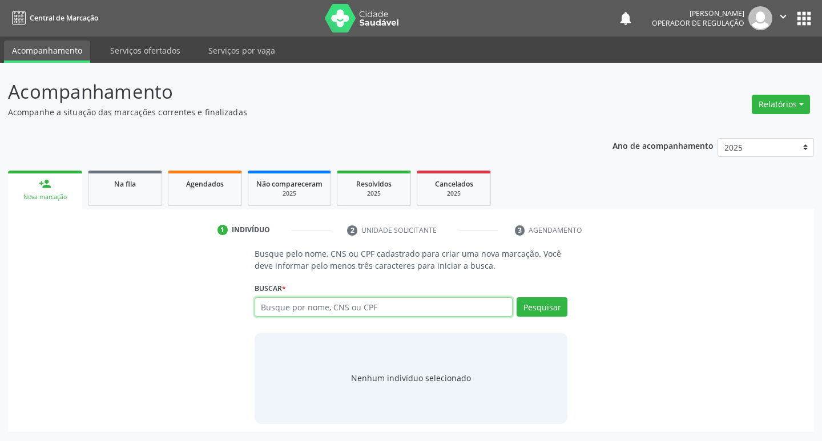
click at [294, 307] on input "text" at bounding box center [384, 306] width 259 height 19
type input "706902122301932"
click at [547, 308] on button "Pesquisar" at bounding box center [542, 306] width 51 height 19
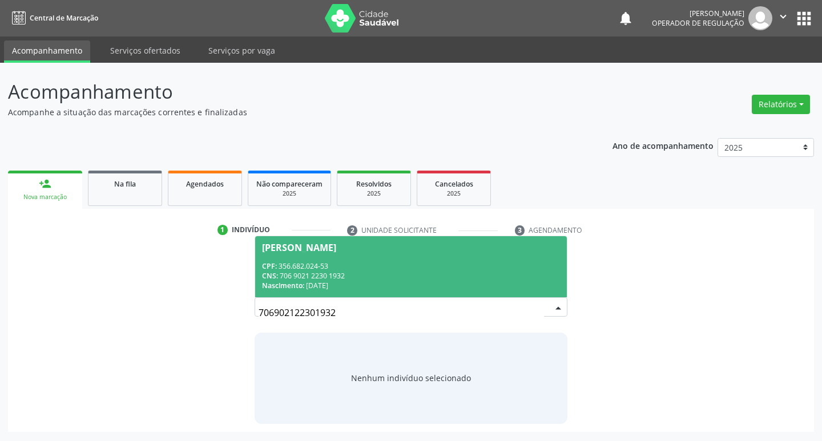
click at [336, 248] on div "[PERSON_NAME]" at bounding box center [299, 247] width 74 height 9
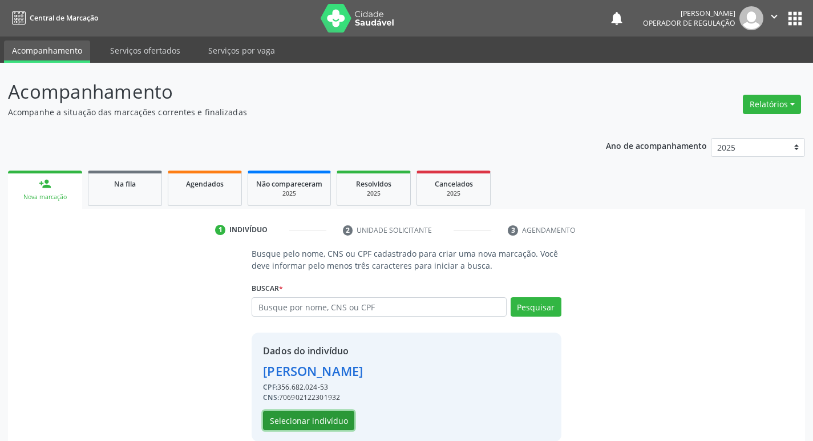
click at [298, 414] on button "Selecionar indivíduo" at bounding box center [308, 420] width 91 height 19
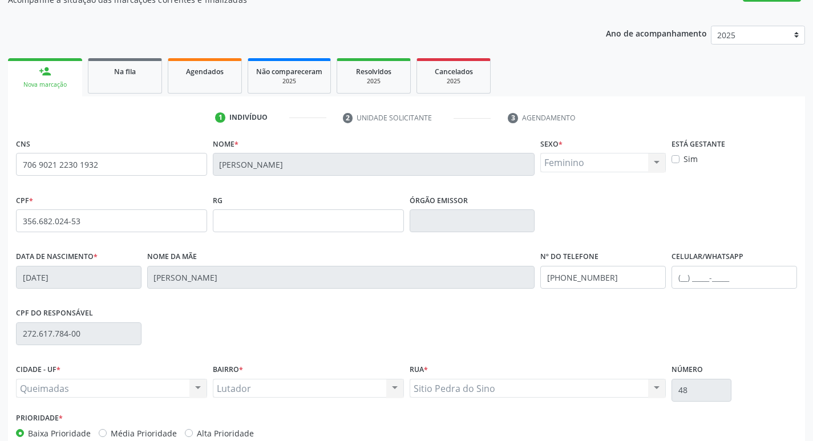
scroll to position [177, 0]
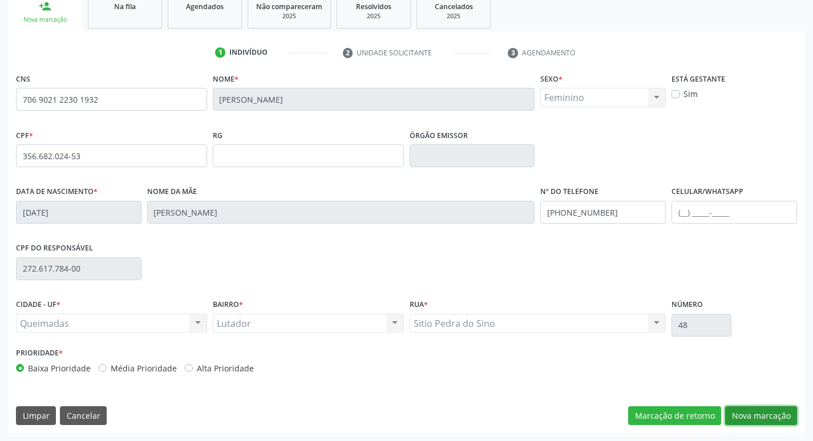
click at [755, 418] on button "Nova marcação" at bounding box center [761, 415] width 72 height 19
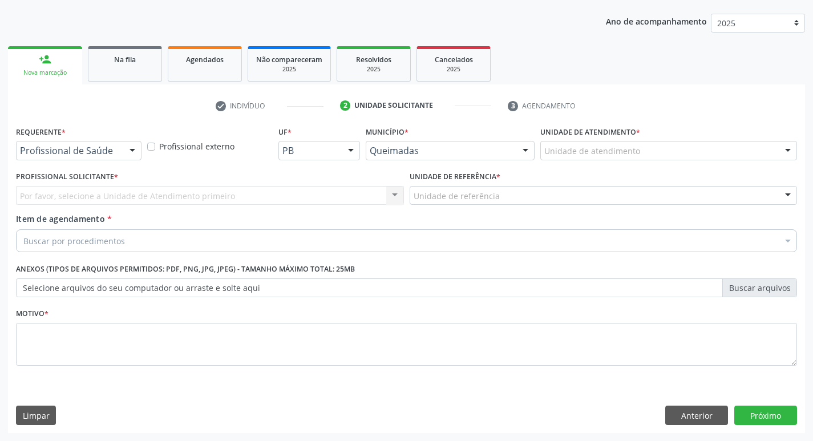
click at [135, 154] on div at bounding box center [132, 151] width 17 height 19
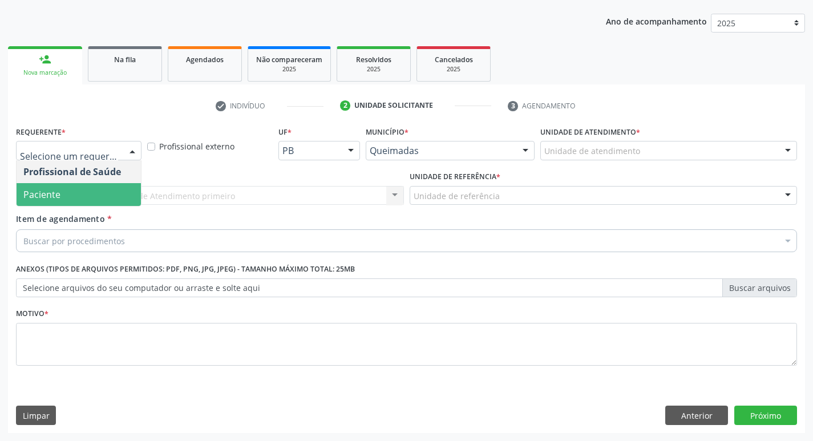
click at [119, 185] on span "Paciente" at bounding box center [79, 194] width 124 height 23
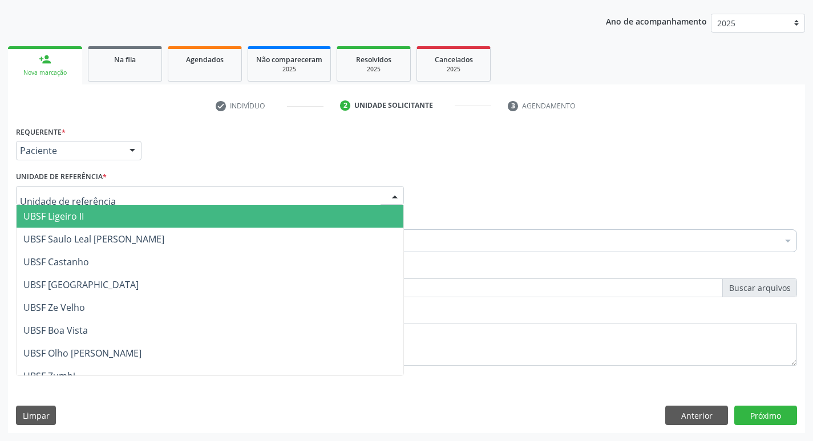
click at [119, 186] on div at bounding box center [210, 195] width 388 height 19
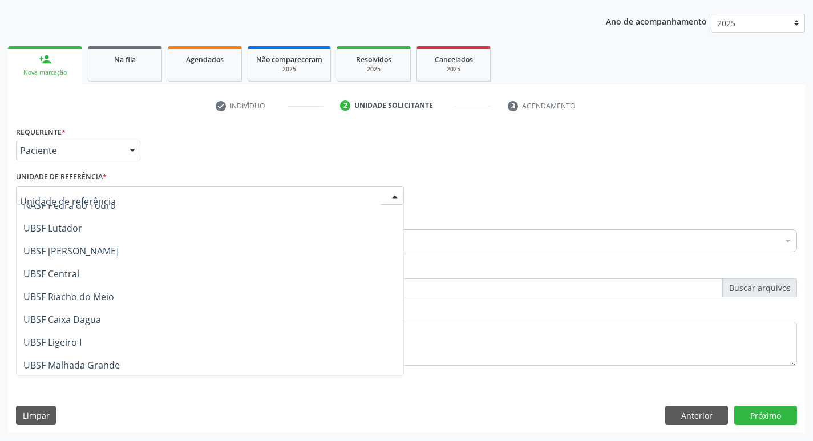
scroll to position [172, 0]
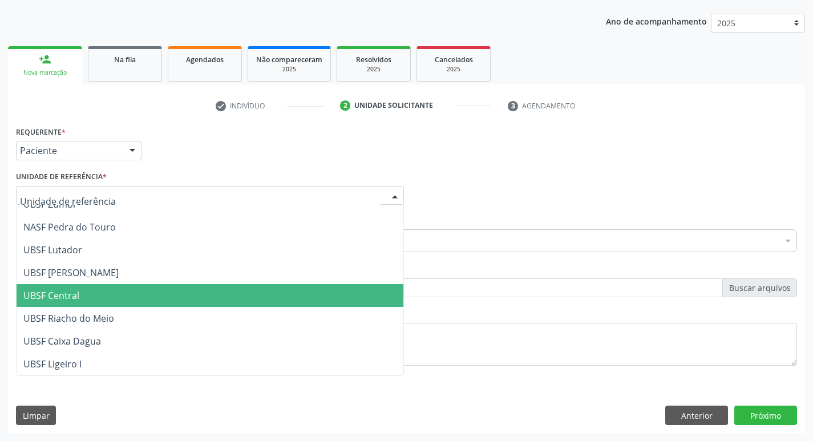
click at [99, 290] on span "UBSF Central" at bounding box center [210, 295] width 387 height 23
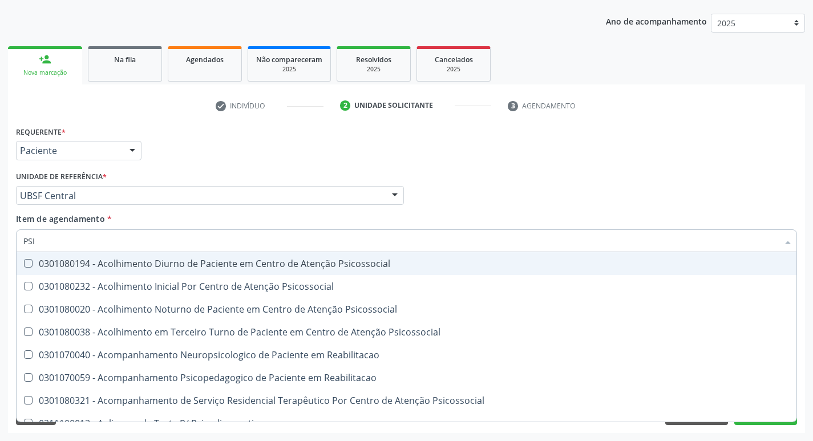
type input "PSIQ"
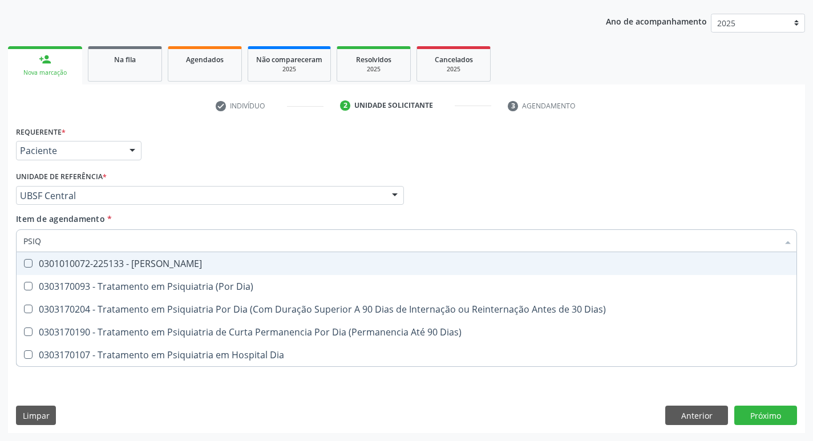
click at [30, 261] on Psiquiatra at bounding box center [28, 263] width 9 height 9
click at [24, 261] on Psiquiatra "checkbox" at bounding box center [20, 263] width 7 height 7
checkbox Psiquiatra "true"
click at [483, 194] on div "Profissional Solicitante Por favor, selecione a Unidade de Atendimento primeiro…" at bounding box center [406, 190] width 787 height 45
checkbox Dia\) "true"
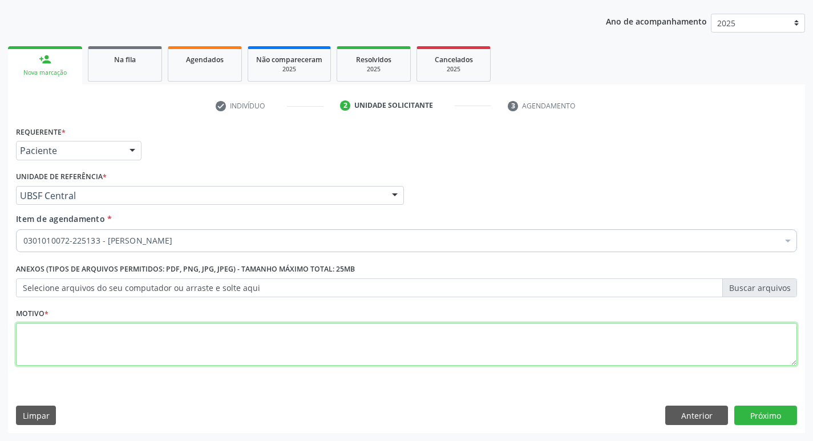
click at [50, 343] on textarea at bounding box center [406, 344] width 781 height 43
type textarea "CONSULTA"
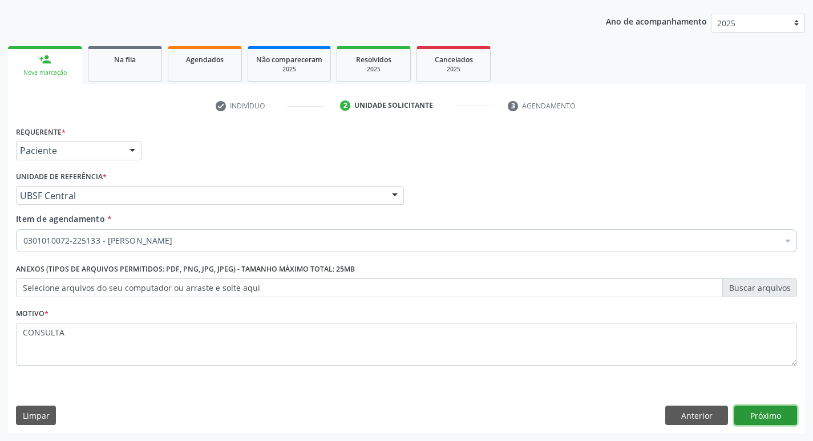
click at [778, 419] on button "Próximo" at bounding box center [766, 415] width 63 height 19
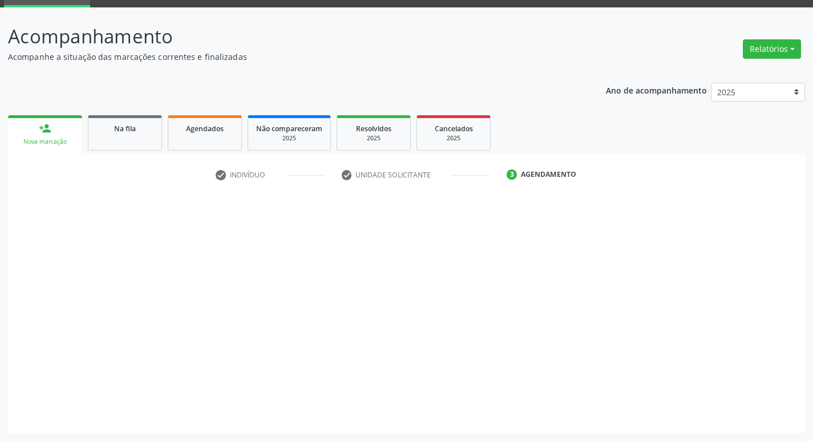
scroll to position [55, 0]
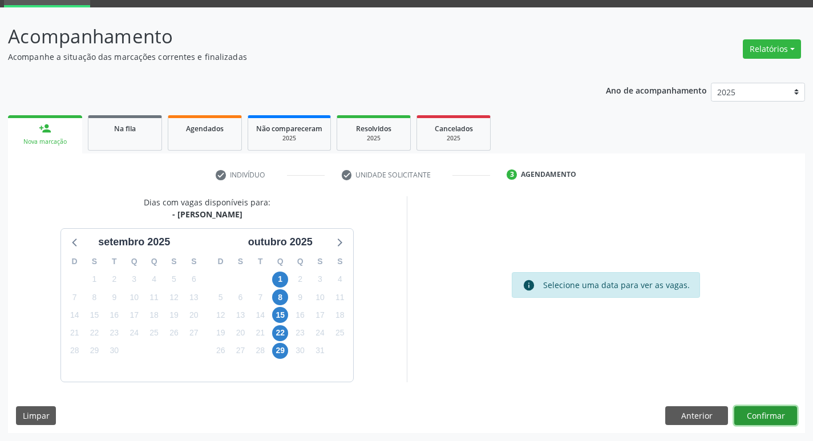
click at [768, 415] on button "Confirmar" at bounding box center [766, 415] width 63 height 19
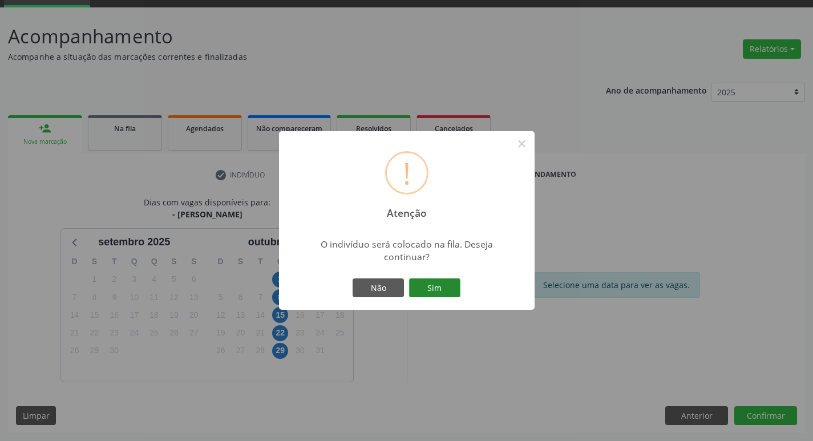
click at [438, 280] on button "Sim" at bounding box center [434, 288] width 51 height 19
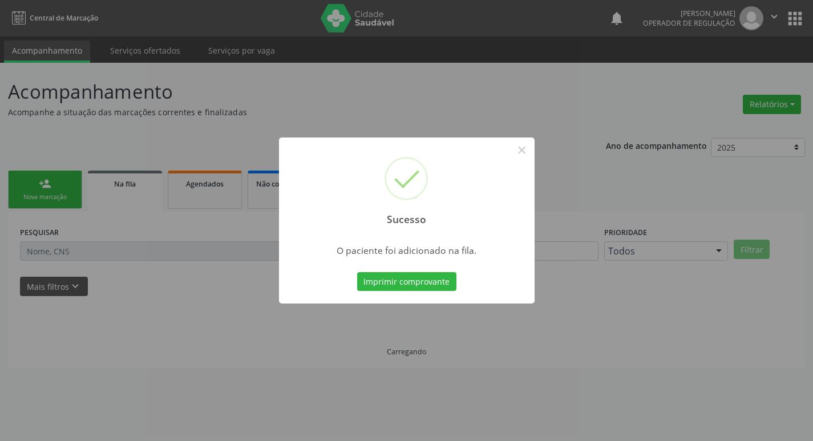
scroll to position [0, 0]
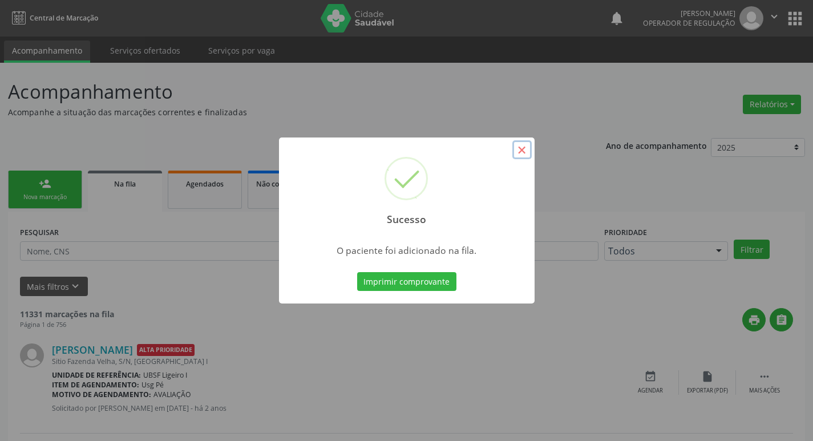
click at [521, 148] on button "×" at bounding box center [522, 149] width 19 height 19
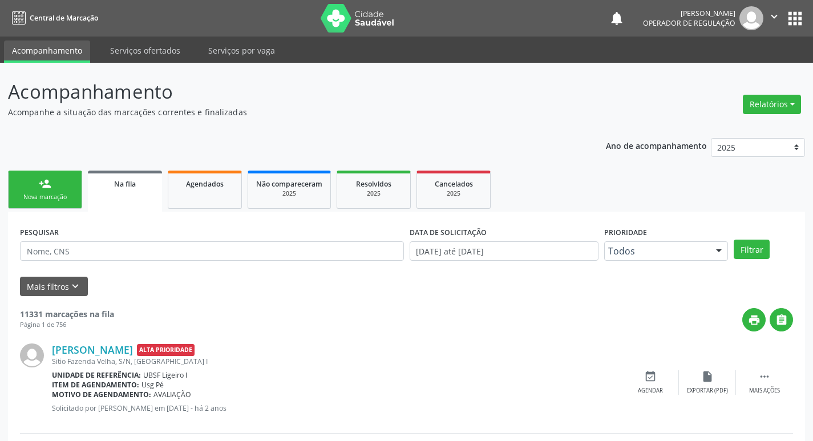
click at [51, 191] on link "person_add Nova marcação" at bounding box center [45, 190] width 74 height 38
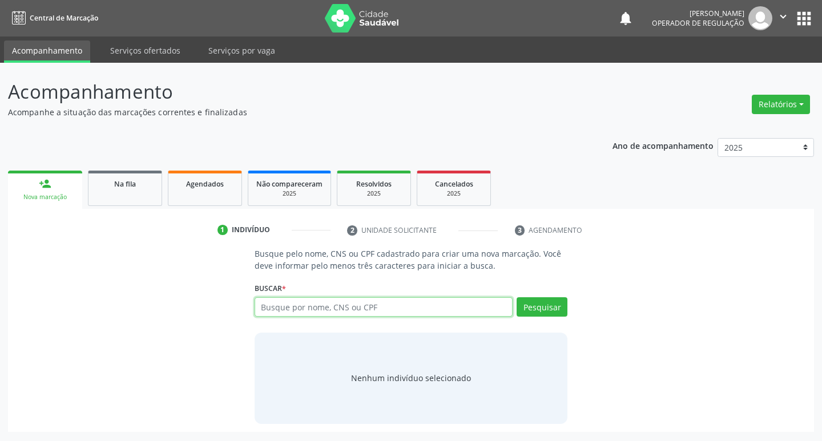
click at [326, 304] on input "text" at bounding box center [384, 306] width 259 height 19
type input "[PERSON_NAME]"
click at [539, 308] on button "Pesquisar" at bounding box center [542, 306] width 51 height 19
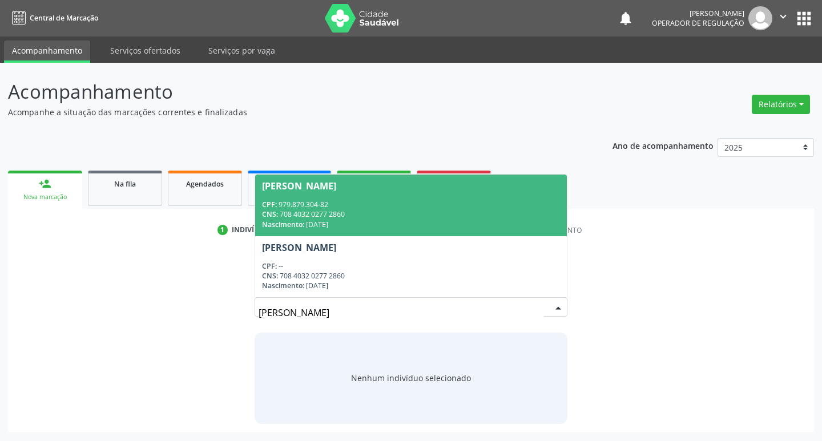
click at [336, 182] on div "[PERSON_NAME]" at bounding box center [299, 185] width 74 height 9
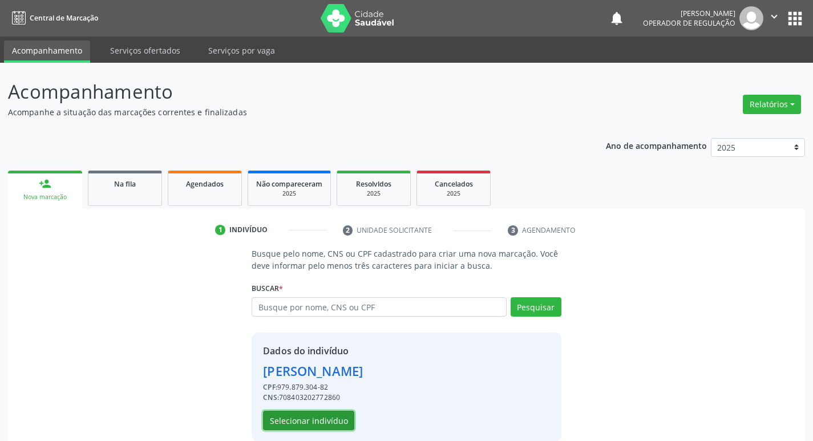
click at [326, 422] on button "Selecionar indivíduo" at bounding box center [308, 420] width 91 height 19
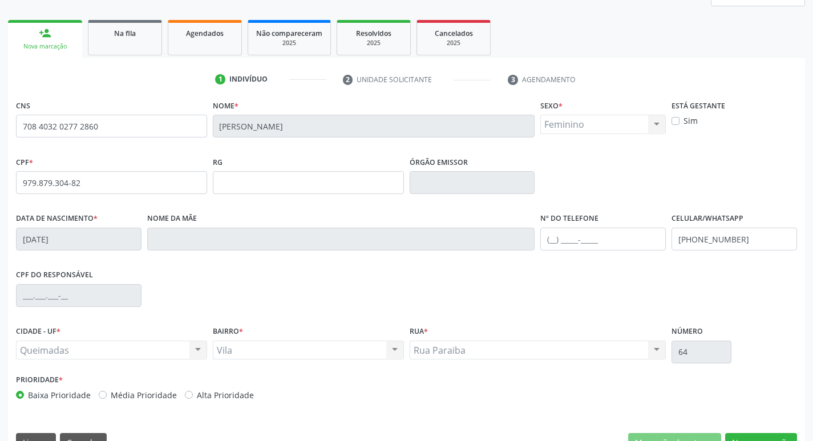
scroll to position [177, 0]
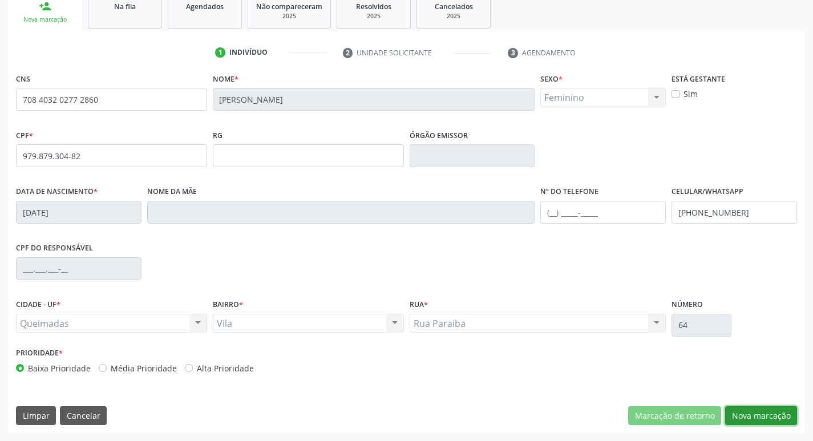
click at [760, 413] on button "Nova marcação" at bounding box center [761, 415] width 72 height 19
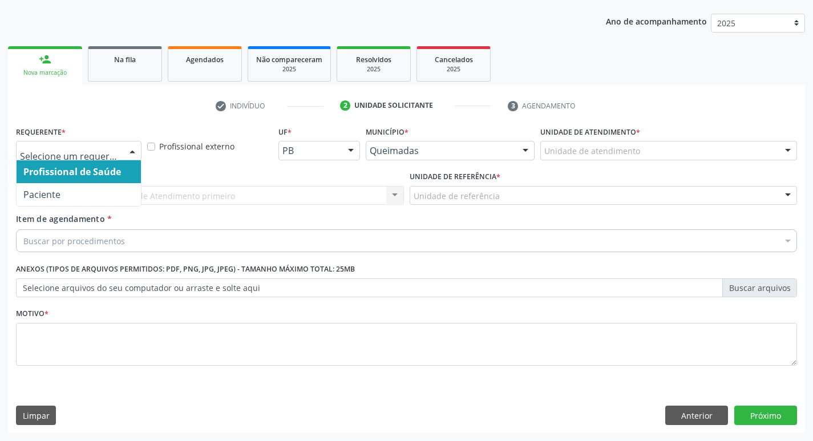
click at [131, 150] on div at bounding box center [132, 151] width 17 height 19
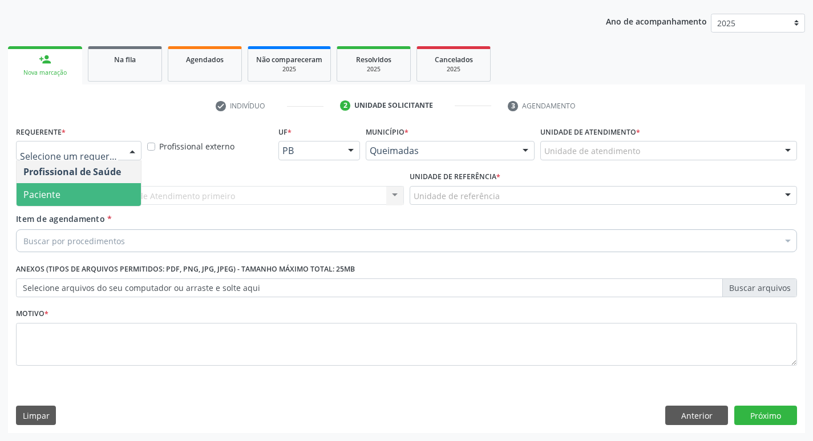
click at [75, 195] on span "Paciente" at bounding box center [79, 194] width 124 height 23
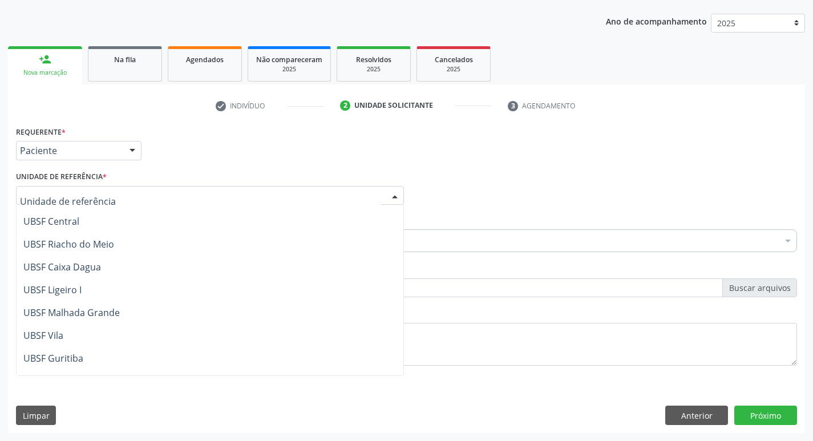
scroll to position [285, 0]
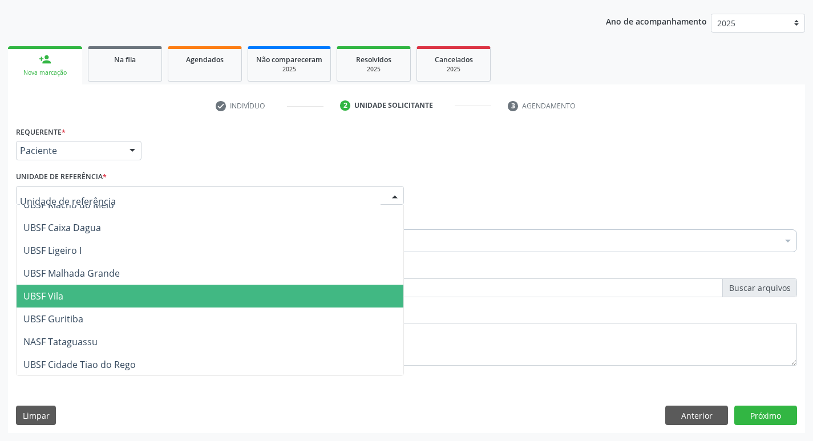
click at [75, 293] on span "UBSF Vila" at bounding box center [210, 296] width 387 height 23
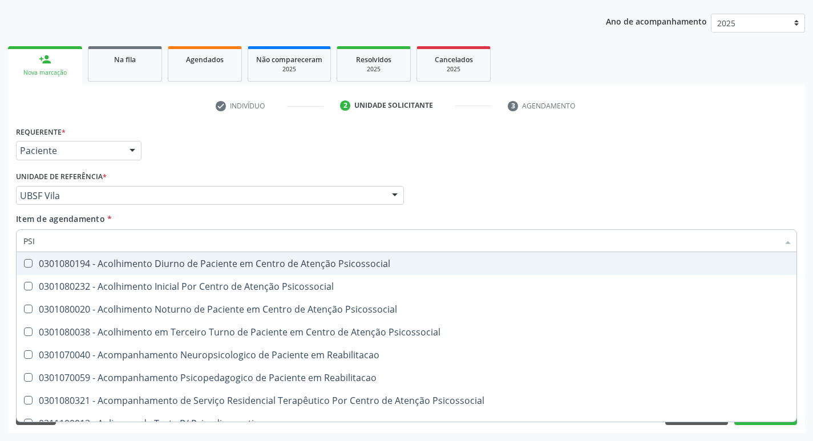
type input "PSIQ"
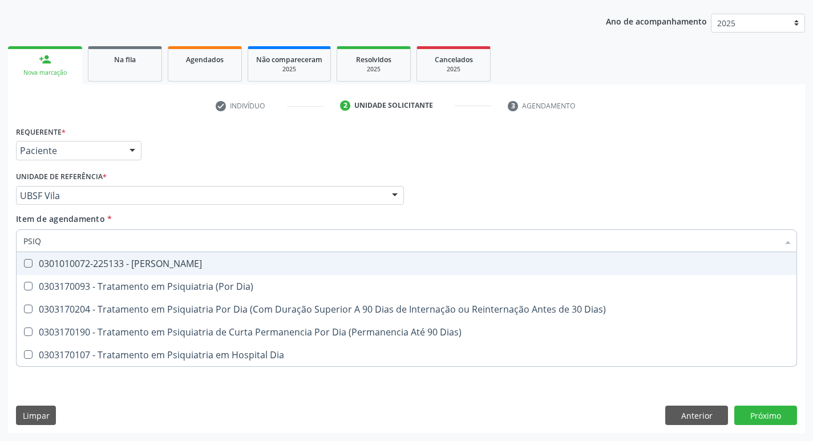
click at [25, 263] on Psiquiatra at bounding box center [28, 263] width 9 height 9
click at [24, 263] on Psiquiatra "checkbox" at bounding box center [20, 263] width 7 height 7
checkbox Psiquiatra "true"
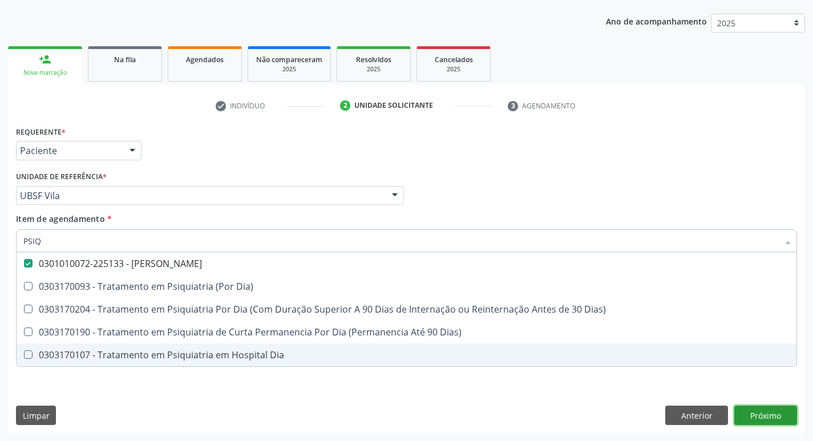
click at [768, 411] on div "Requerente * Paciente Profissional de Saúde Paciente Nenhum resultado encontrad…" at bounding box center [406, 278] width 797 height 310
checkbox Dia\) "true"
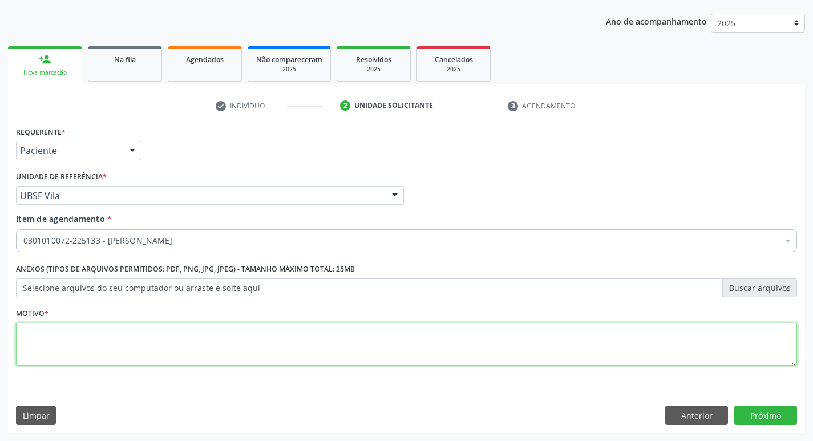
click at [50, 333] on textarea at bounding box center [406, 344] width 781 height 43
type textarea "AVALIACAO"
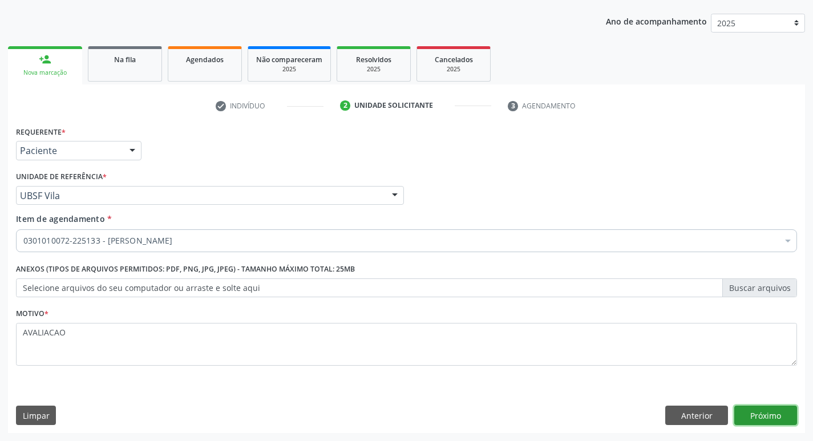
click at [758, 418] on button "Próximo" at bounding box center [766, 415] width 63 height 19
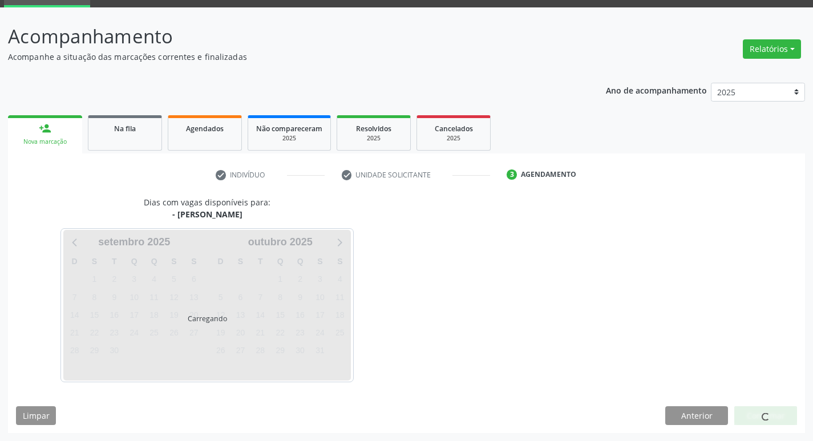
scroll to position [55, 0]
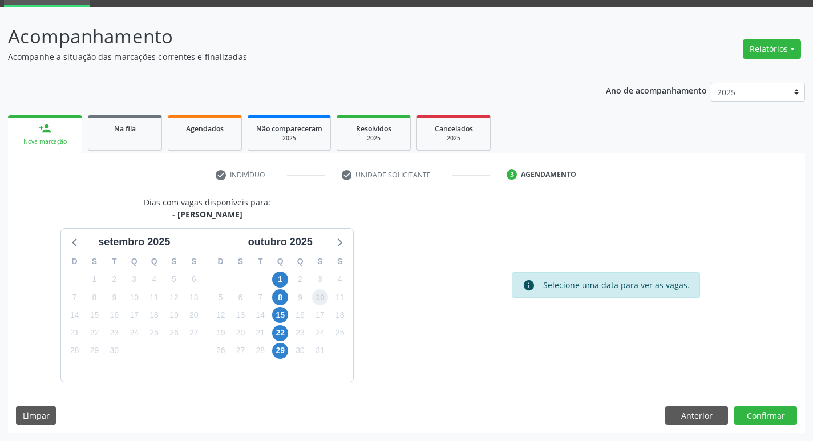
click at [325, 297] on span "10" at bounding box center [320, 297] width 16 height 16
click at [753, 413] on button "Confirmar" at bounding box center [766, 415] width 63 height 19
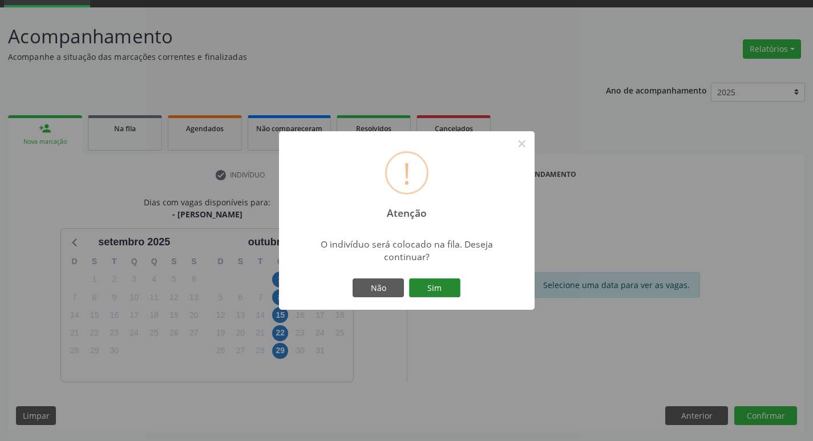
click at [433, 282] on button "Sim" at bounding box center [434, 288] width 51 height 19
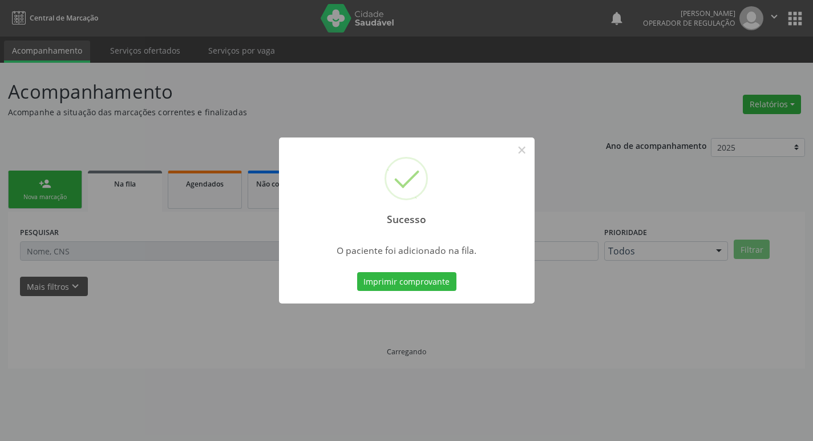
scroll to position [0, 0]
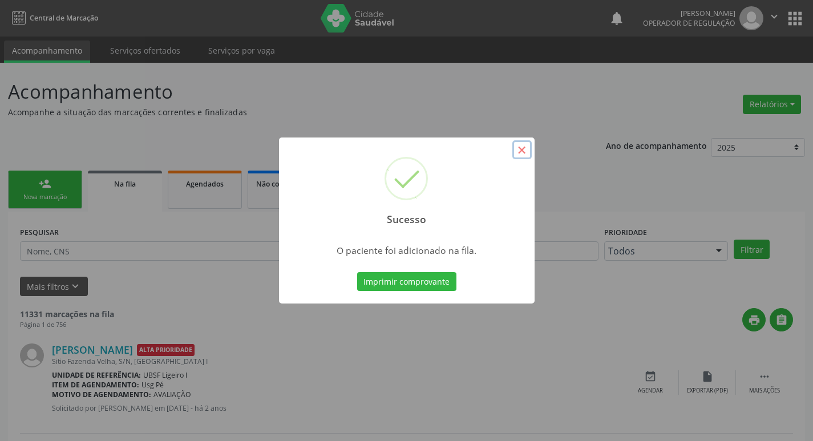
click at [521, 150] on button "×" at bounding box center [522, 149] width 19 height 19
